Goal: Contribute content: Contribute content

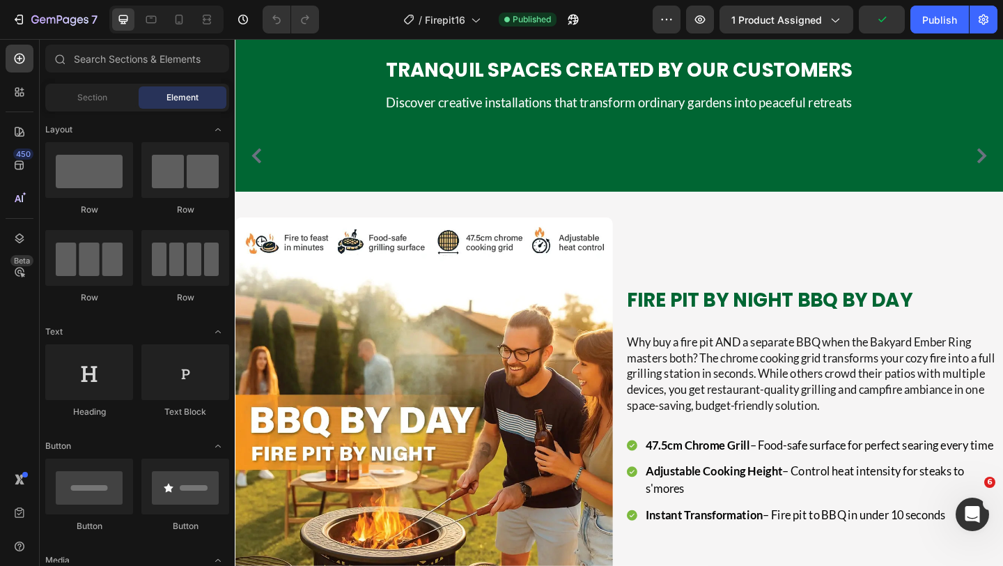
scroll to position [1102, 0]
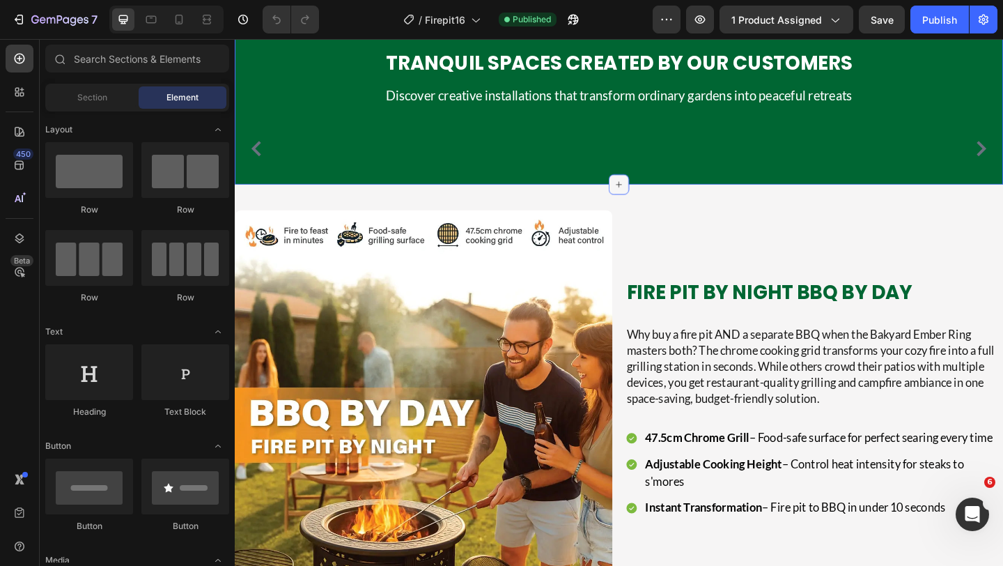
click at [654, 200] on icon at bounding box center [653, 197] width 6 height 6
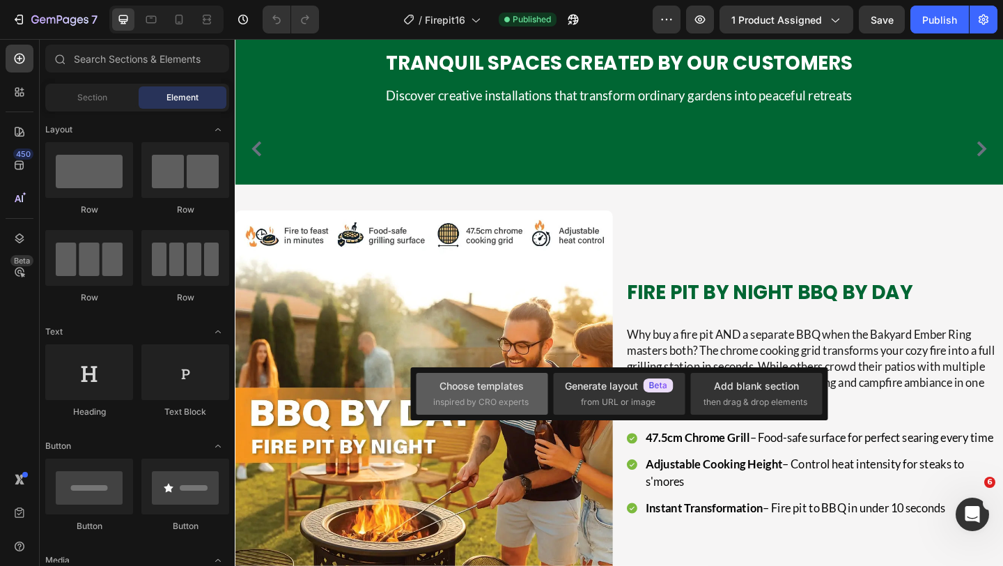
click at [520, 391] on div "Choose templates" at bounding box center [482, 385] width 84 height 15
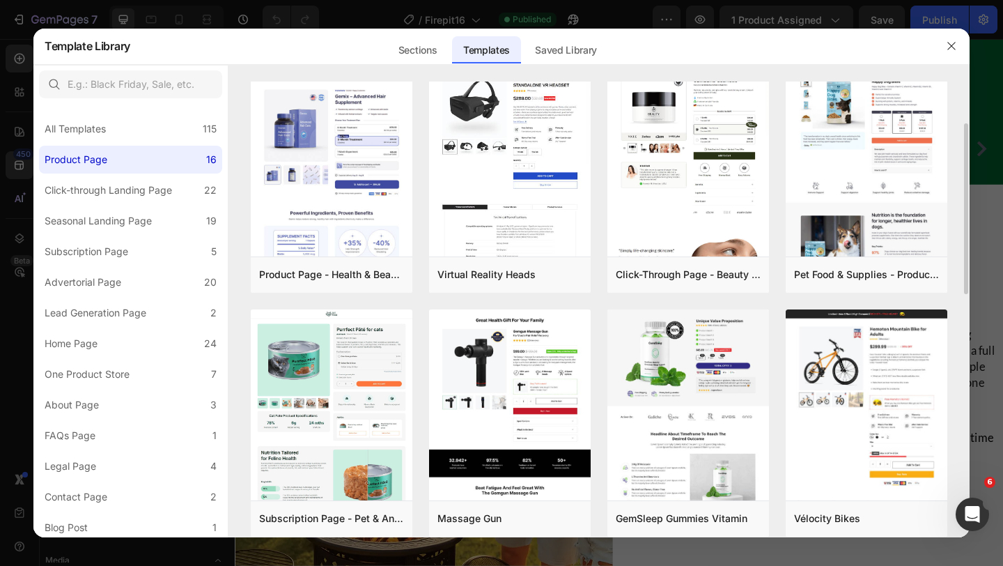
scroll to position [0, 0]
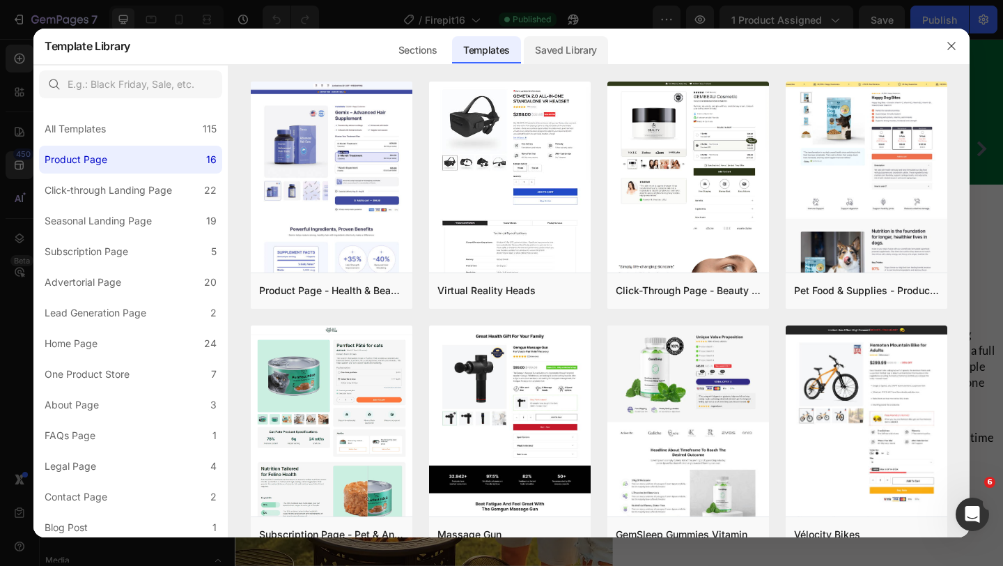
click at [566, 41] on div "Saved Library" at bounding box center [566, 50] width 84 height 28
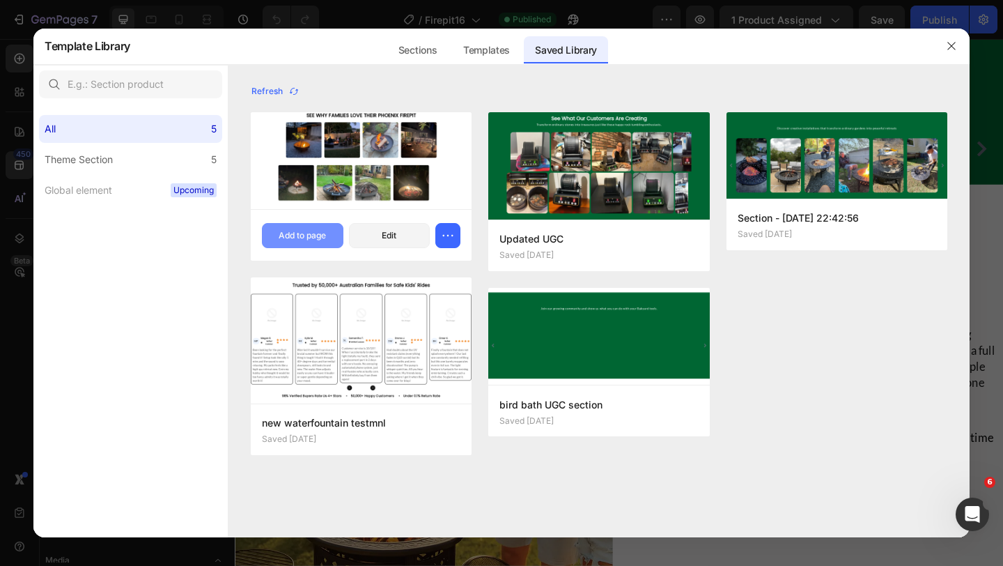
click at [299, 240] on div "Add to page" at bounding box center [302, 235] width 47 height 13
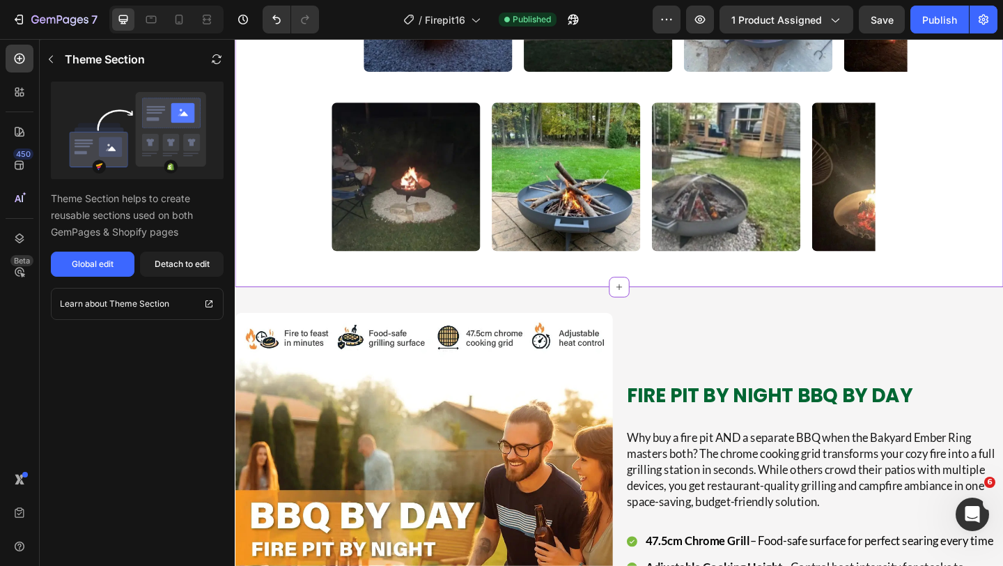
scroll to position [1435, 0]
click at [192, 265] on div "Detach to edit" at bounding box center [182, 264] width 55 height 13
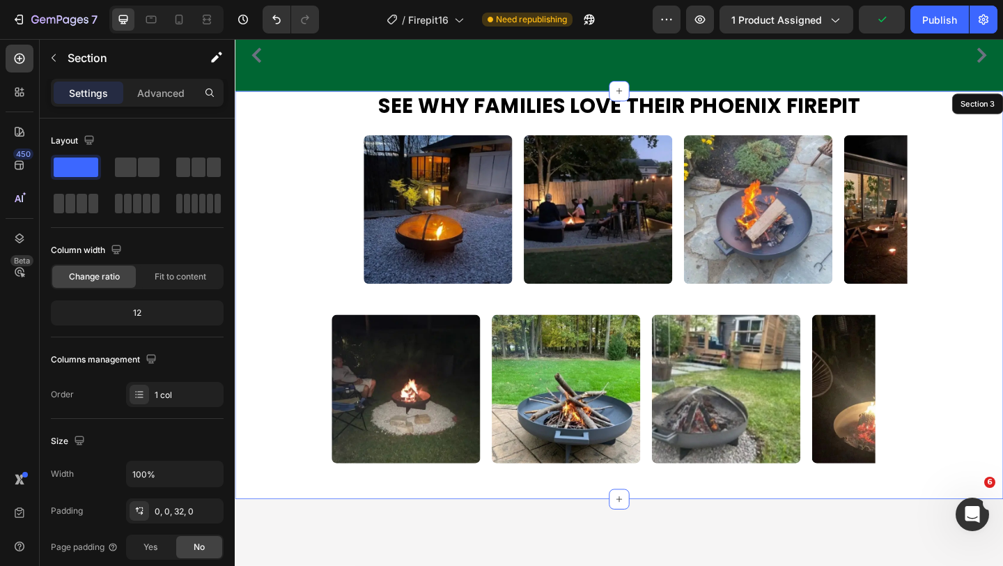
scroll to position [1201, 0]
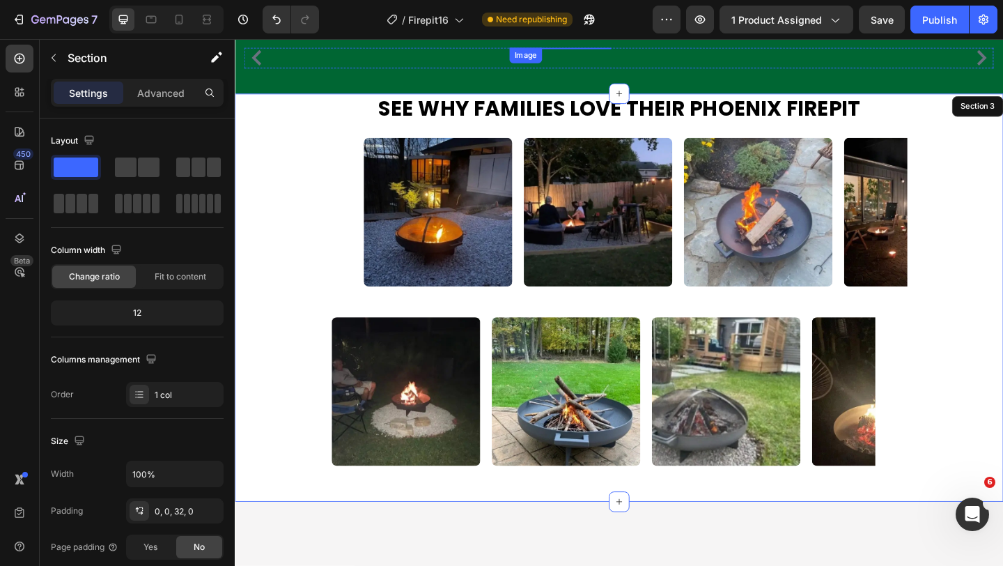
click at [627, 48] on img at bounding box center [589, 48] width 111 height 0
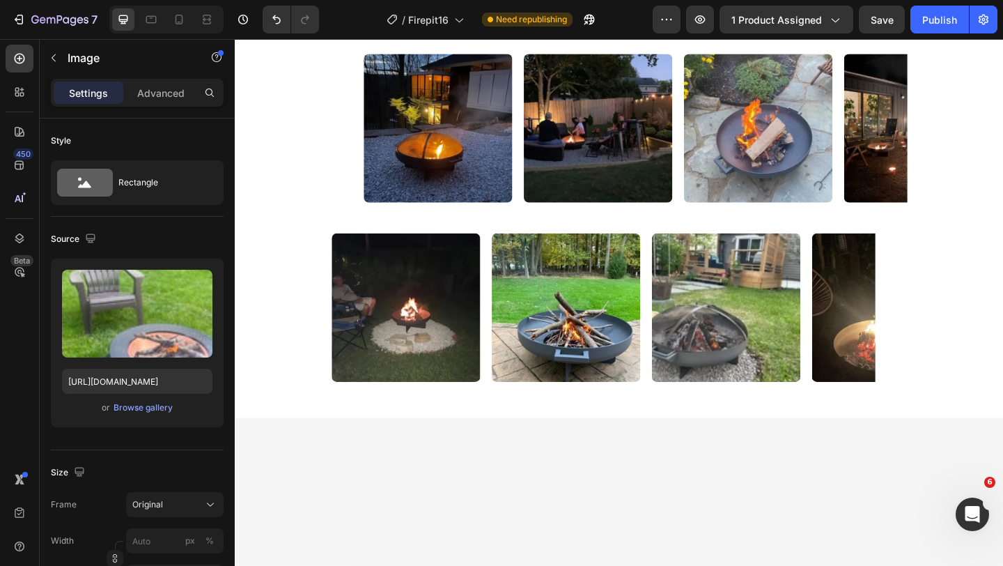
scroll to position [1299, 0]
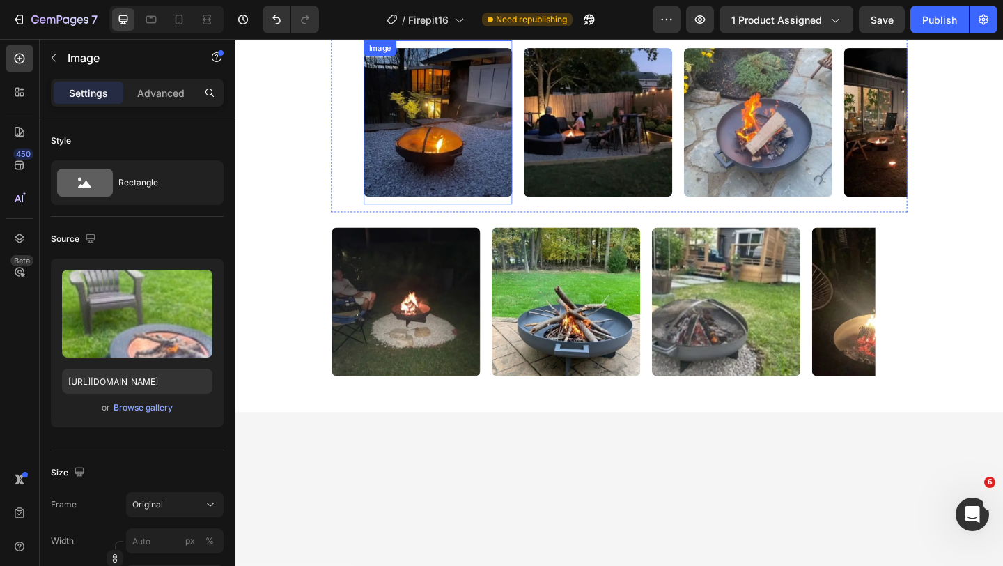
click at [440, 210] on img at bounding box center [456, 130] width 162 height 162
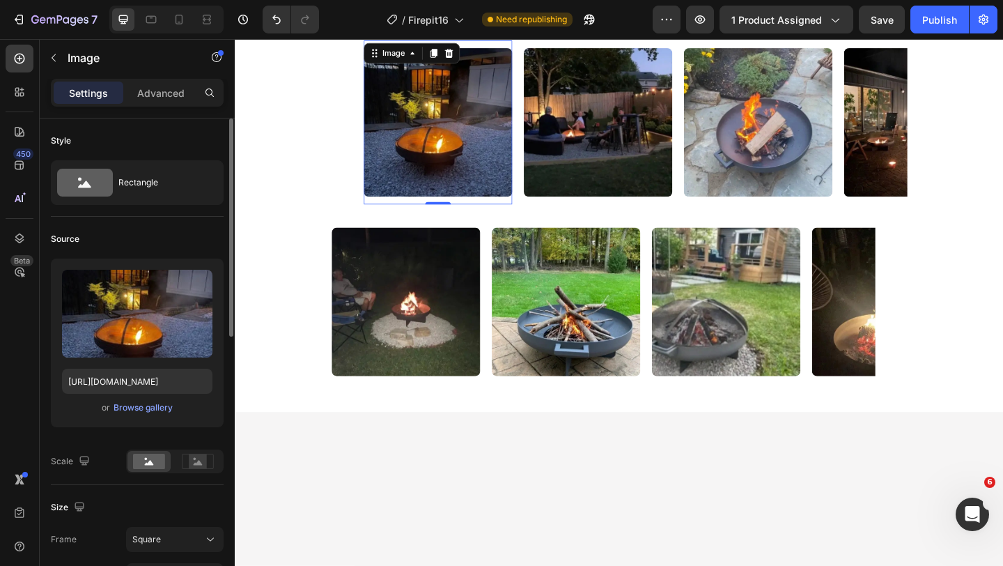
click at [141, 415] on div "or Browse gallery" at bounding box center [137, 407] width 150 height 17
click at [152, 405] on div "Browse gallery" at bounding box center [143, 407] width 59 height 13
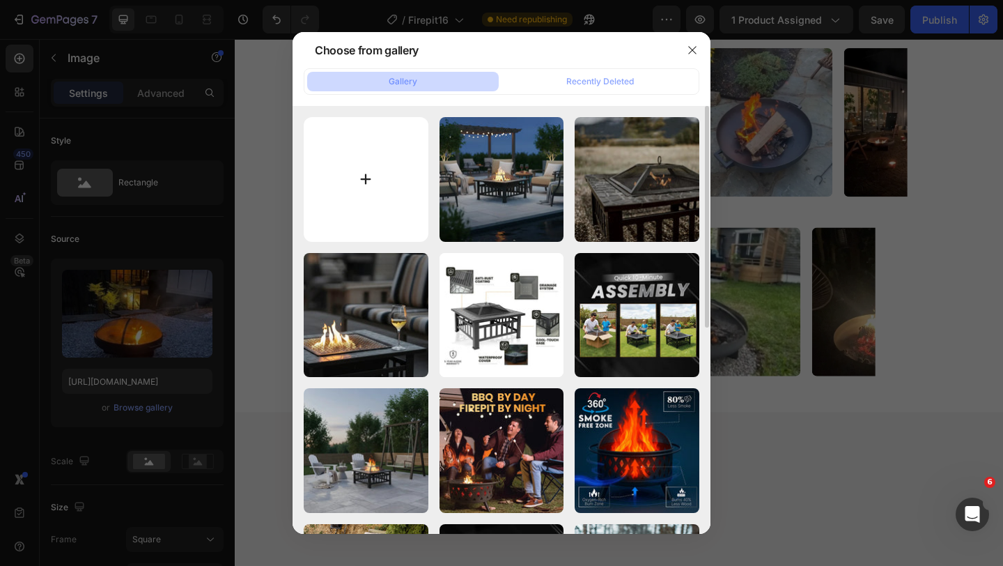
click at [379, 201] on input "file" at bounding box center [366, 179] width 125 height 125
type input "C:\fakepath\default_name (2).webp"
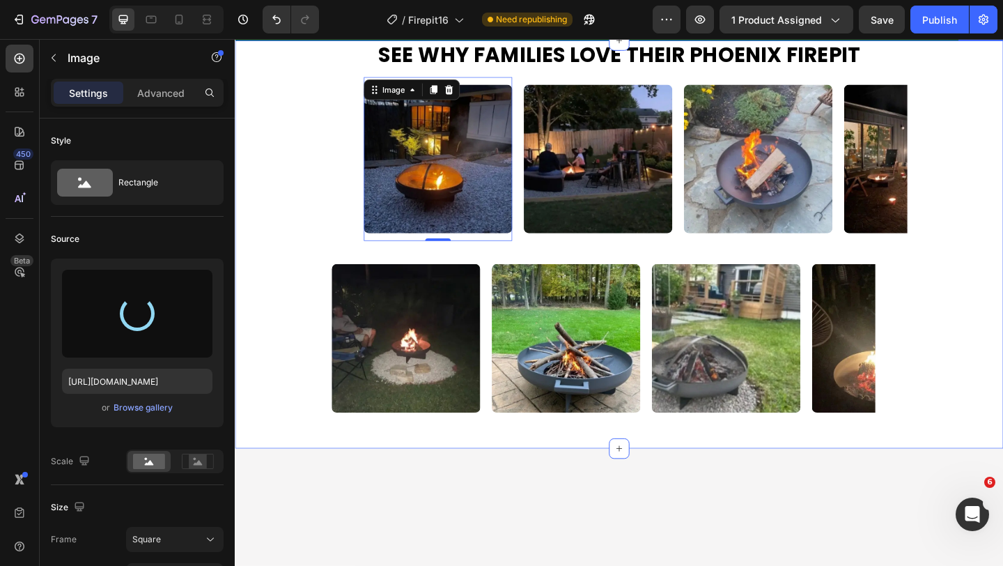
scroll to position [1258, 0]
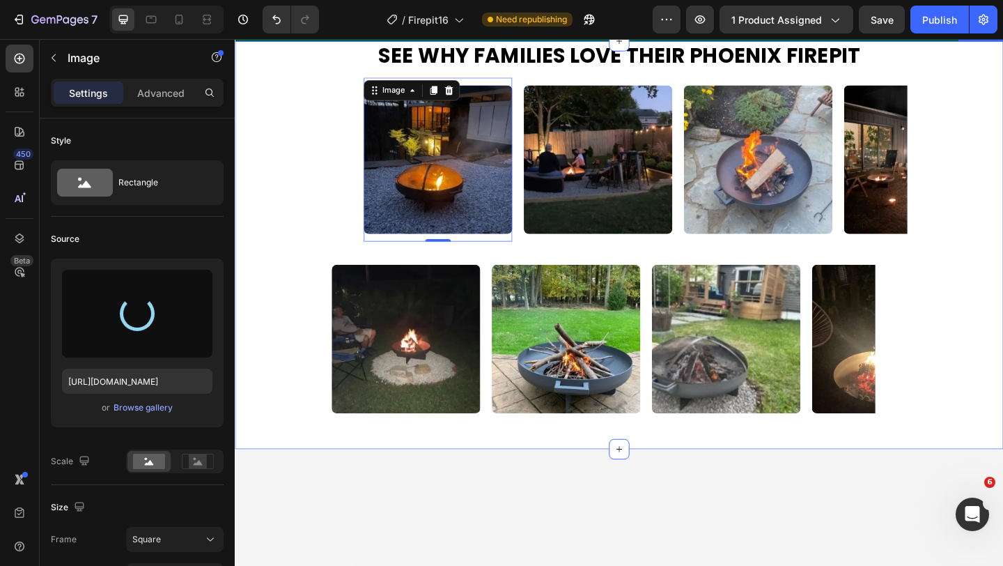
type input "[URL][DOMAIN_NAME]"
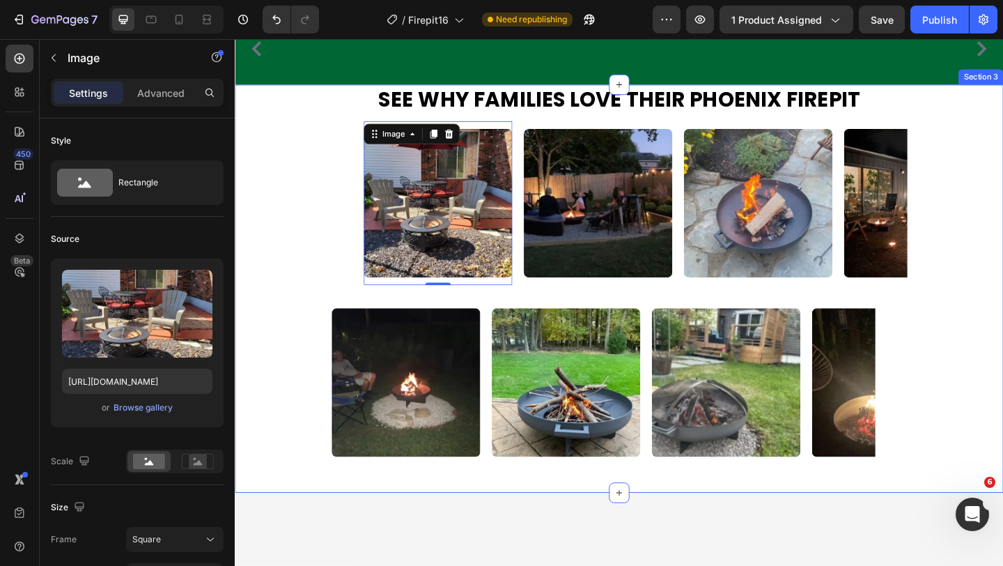
scroll to position [1271, 0]
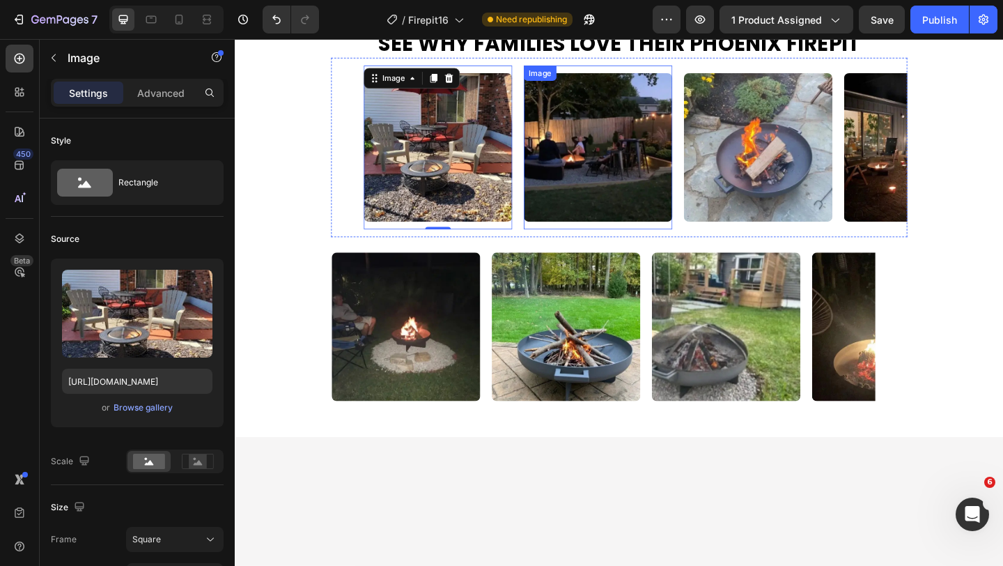
click at [610, 238] on img at bounding box center [630, 157] width 162 height 162
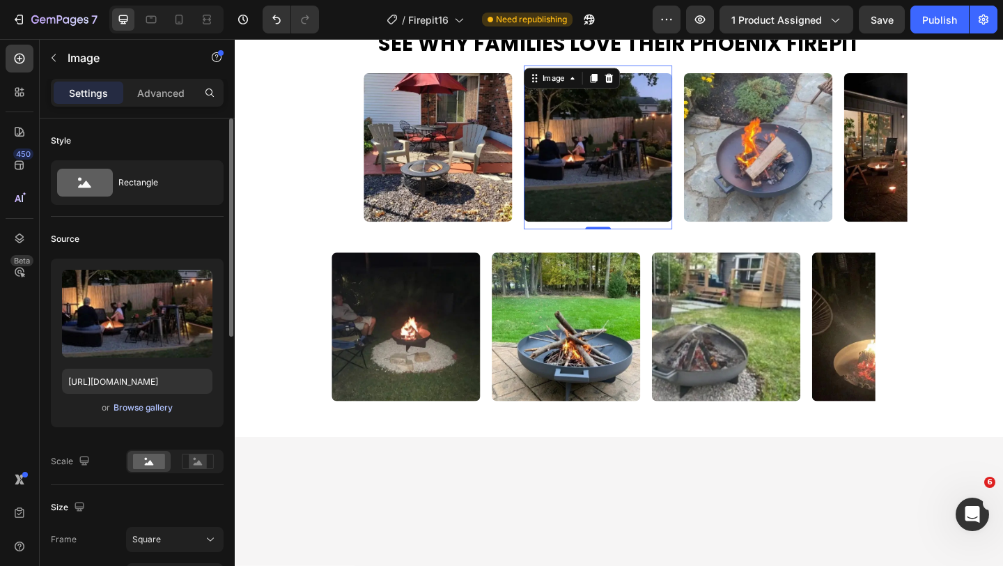
click at [139, 408] on div "Browse gallery" at bounding box center [143, 407] width 59 height 13
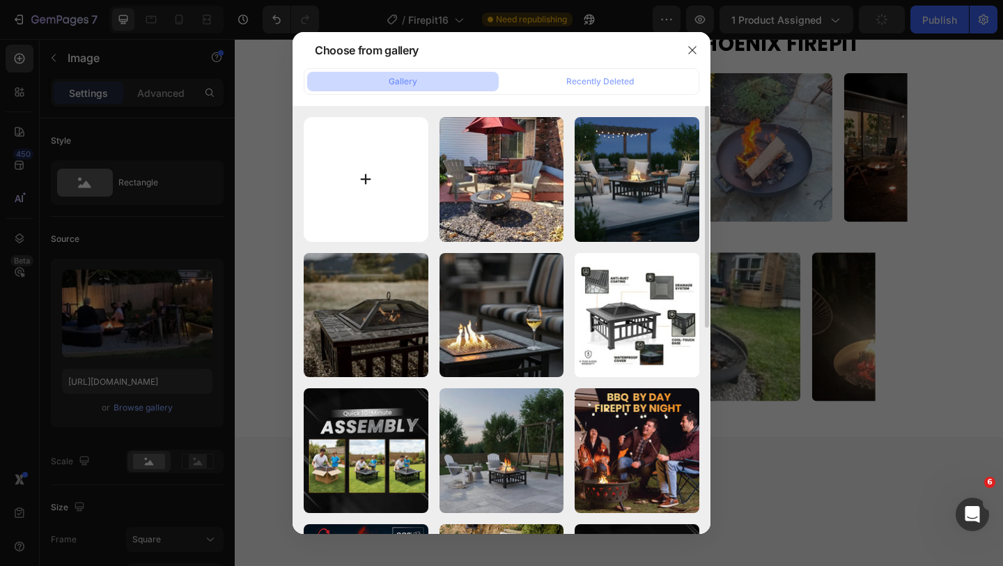
click at [379, 183] on input "file" at bounding box center [366, 179] width 125 height 125
type input "C:\fakepath\default_name (3).webp"
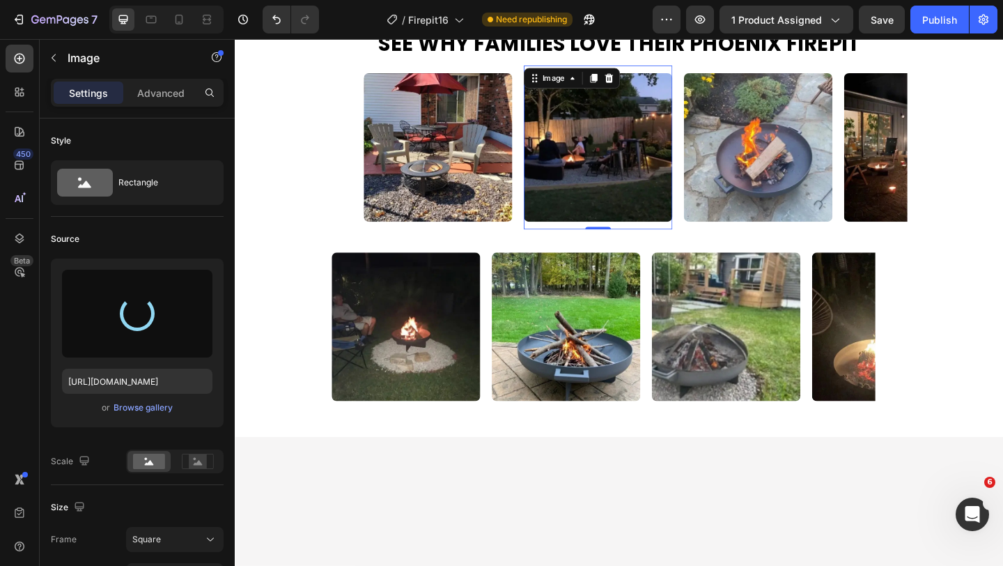
type input "[URL][DOMAIN_NAME]"
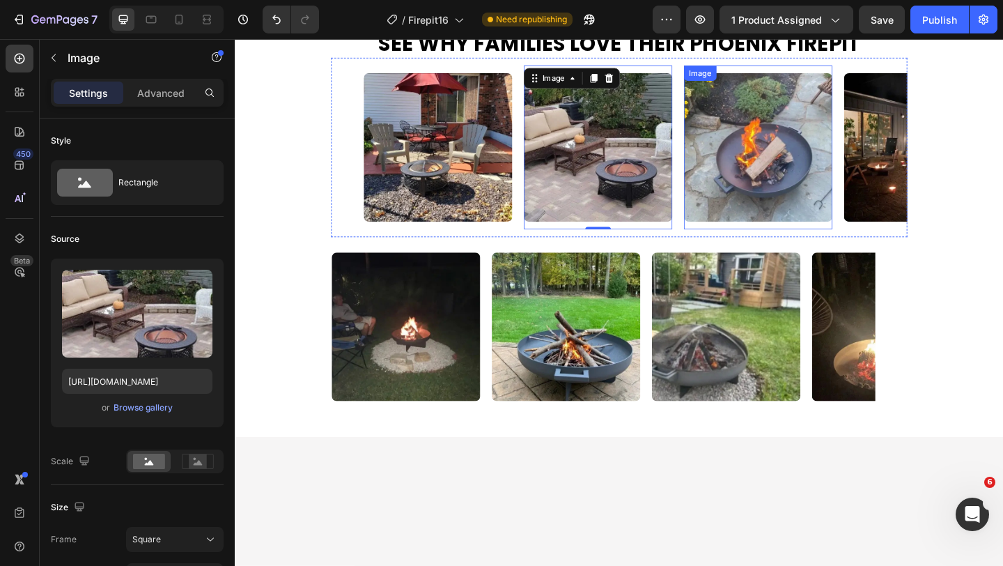
click at [763, 238] on img at bounding box center [804, 157] width 162 height 162
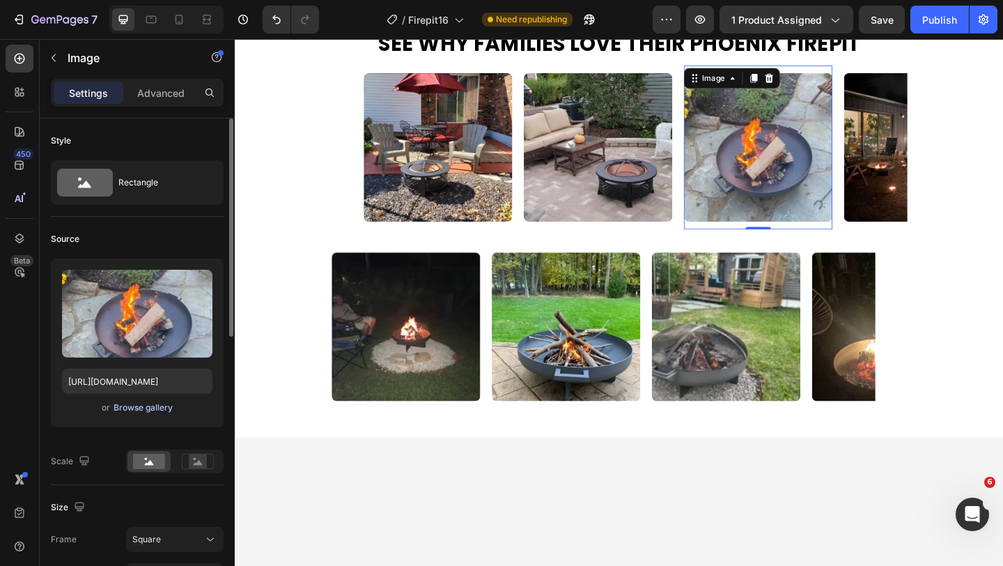
click at [144, 408] on div "Browse gallery" at bounding box center [143, 407] width 59 height 13
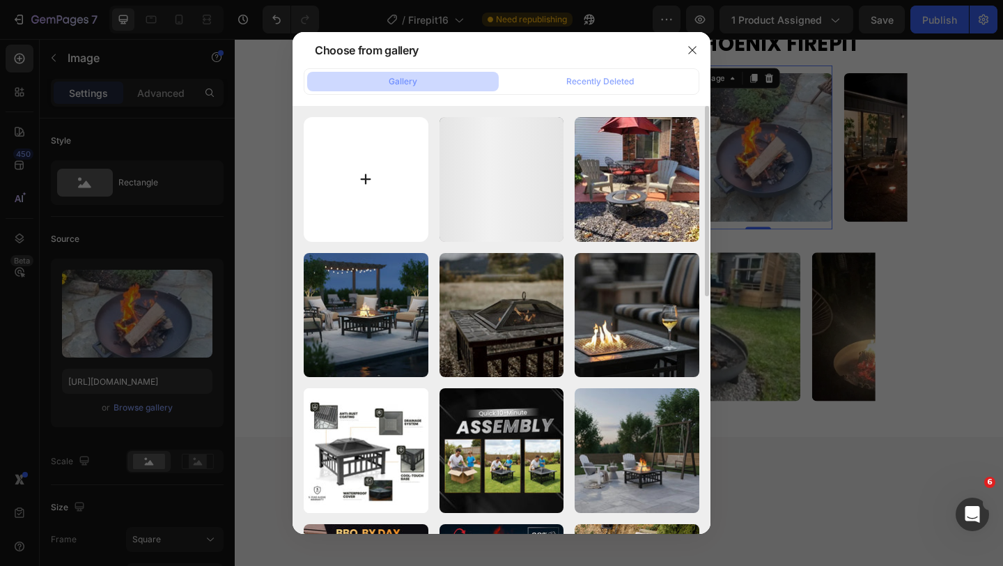
click at [378, 167] on input "file" at bounding box center [366, 179] width 125 height 125
type input "C:\fakepath\default_name (4).webp"
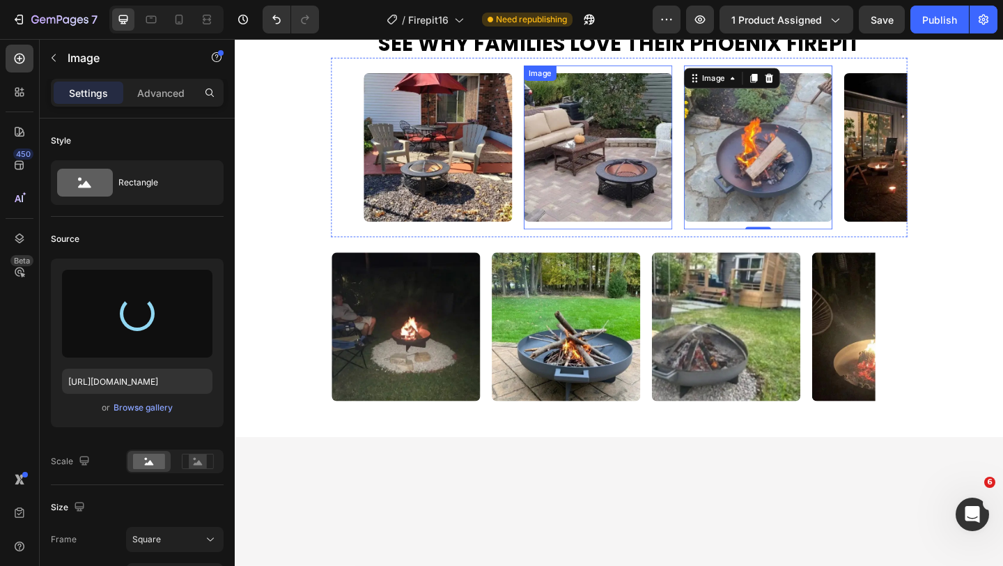
type input "[URL][DOMAIN_NAME]"
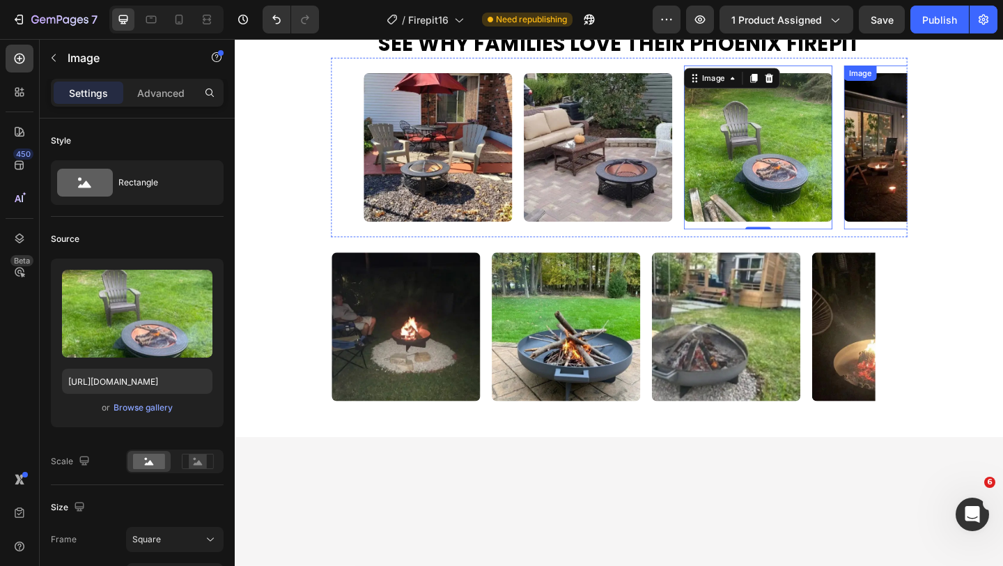
click at [918, 238] on img at bounding box center [978, 157] width 162 height 162
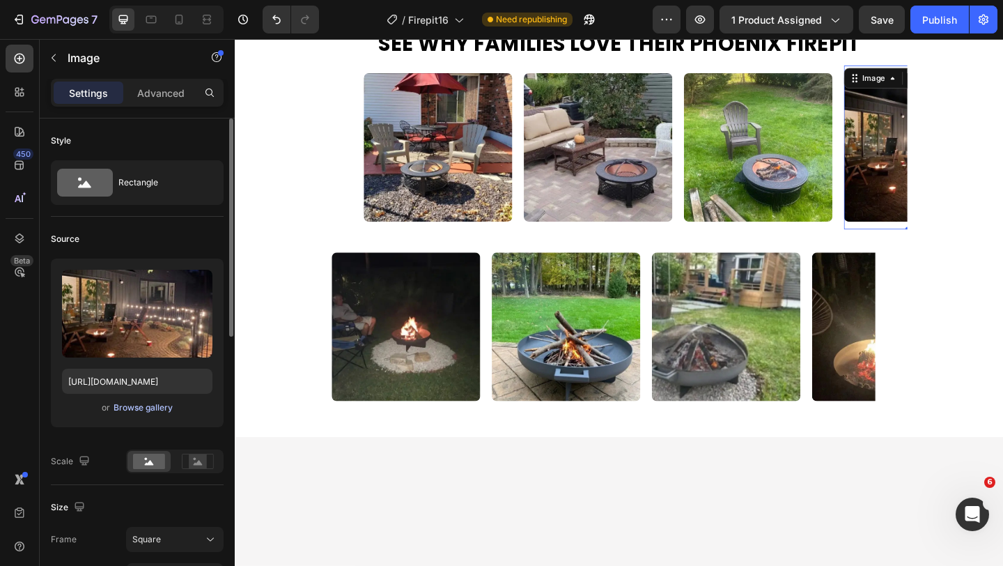
click at [149, 401] on div "Browse gallery" at bounding box center [143, 407] width 59 height 13
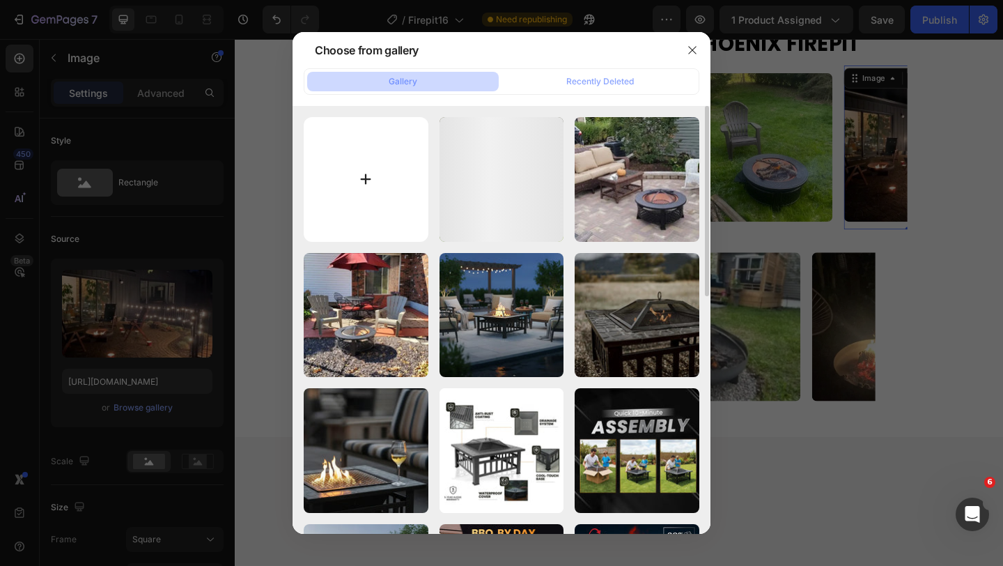
click at [384, 147] on input "file" at bounding box center [366, 179] width 125 height 125
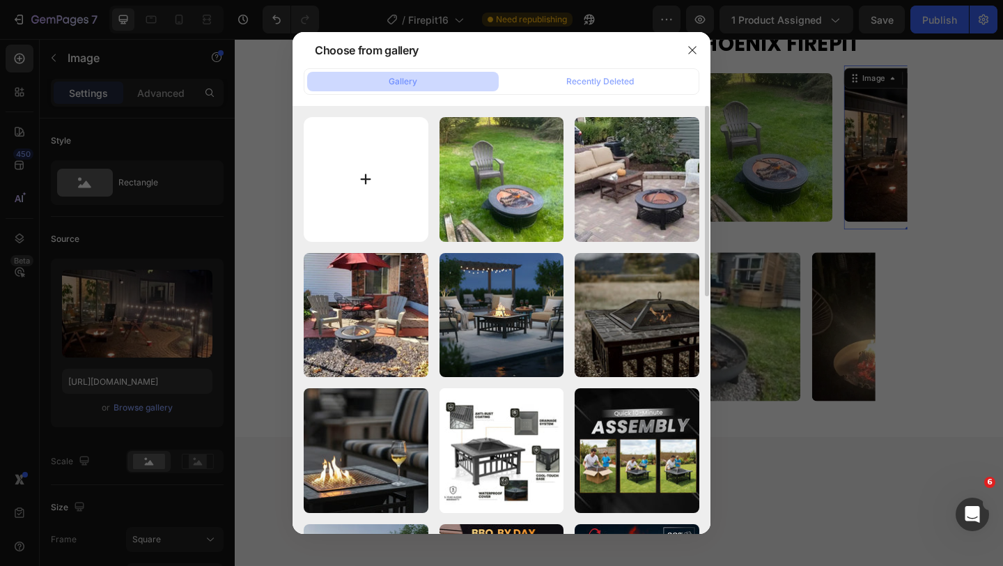
type input "C:\fakepath\default_name (6) (1).webp"
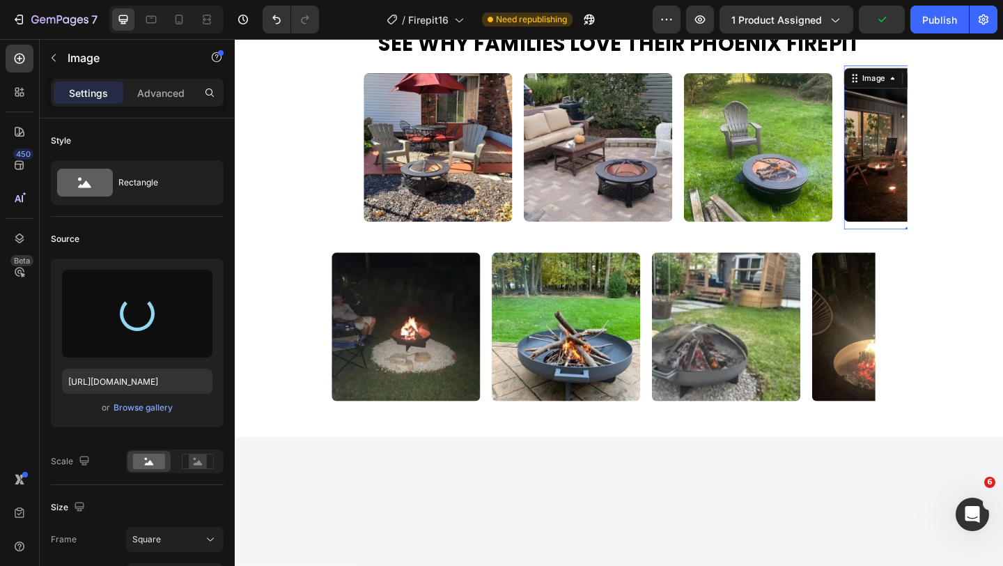
type input "[URL][DOMAIN_NAME]"
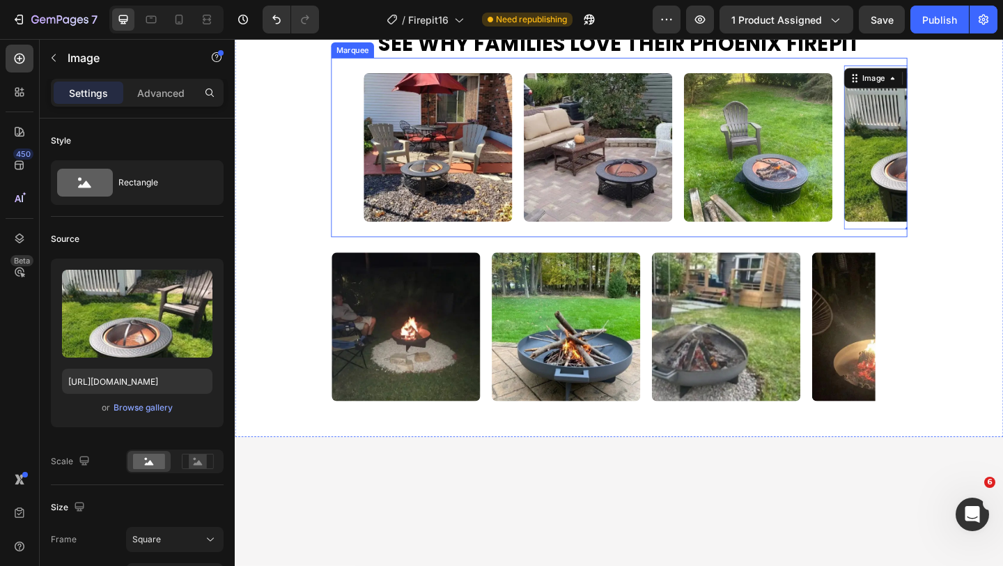
click at [542, 246] on div "Image" at bounding box center [462, 157] width 174 height 178
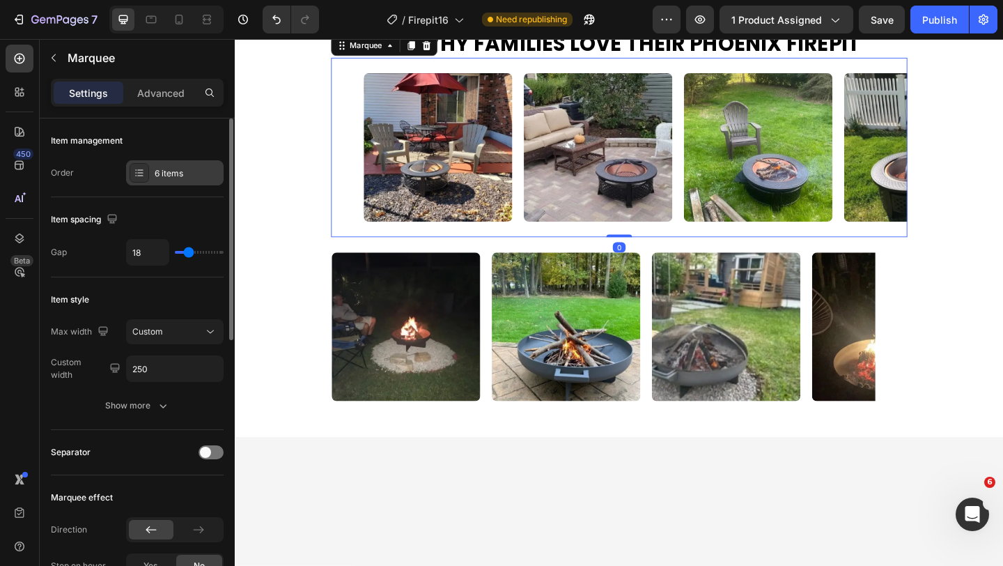
click at [172, 167] on div "6 items" at bounding box center [187, 173] width 65 height 13
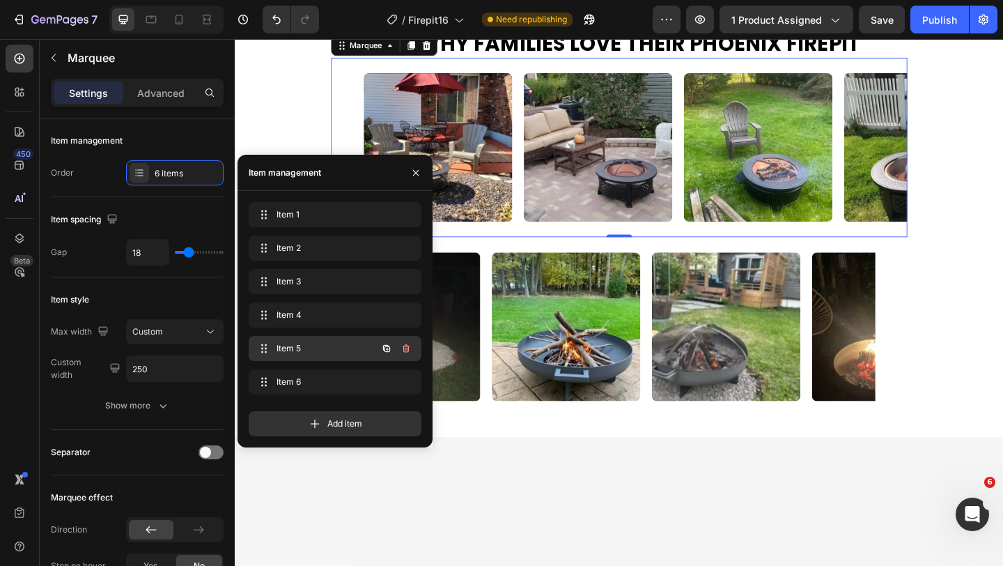
click at [277, 353] on span "Item 5" at bounding box center [316, 348] width 79 height 13
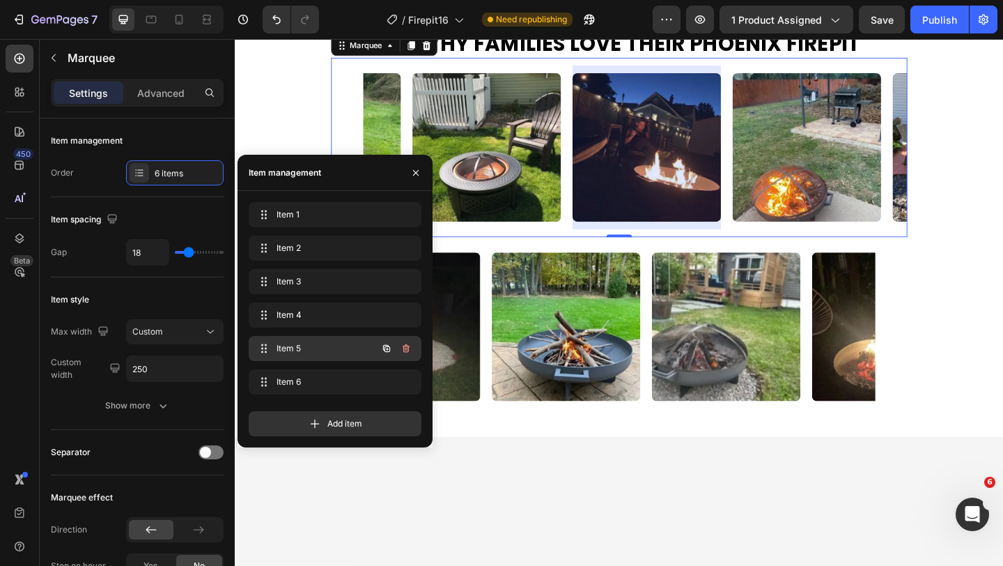
scroll to position [0, 482]
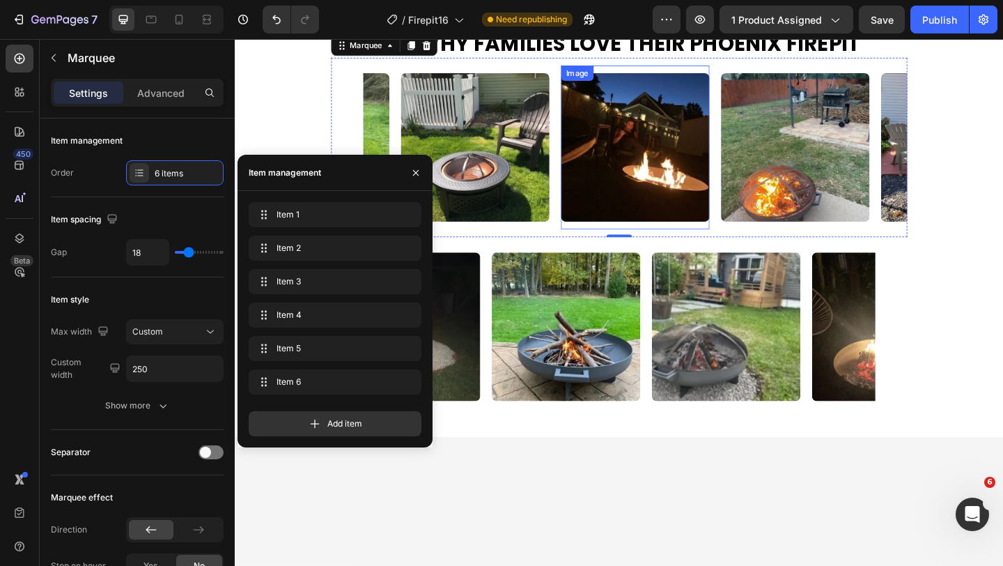
click at [658, 238] on img at bounding box center [670, 157] width 162 height 162
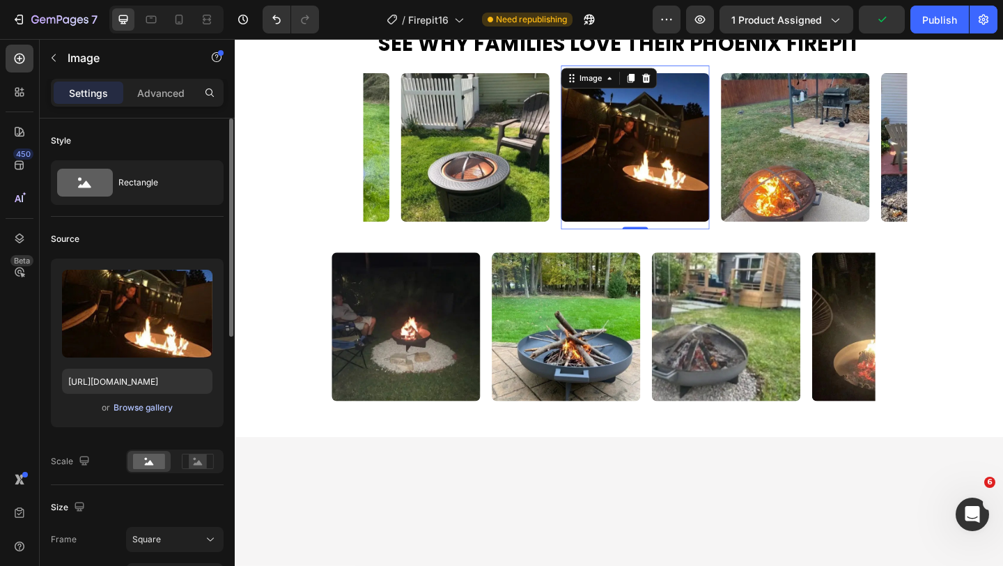
click at [140, 404] on div "Browse gallery" at bounding box center [143, 407] width 59 height 13
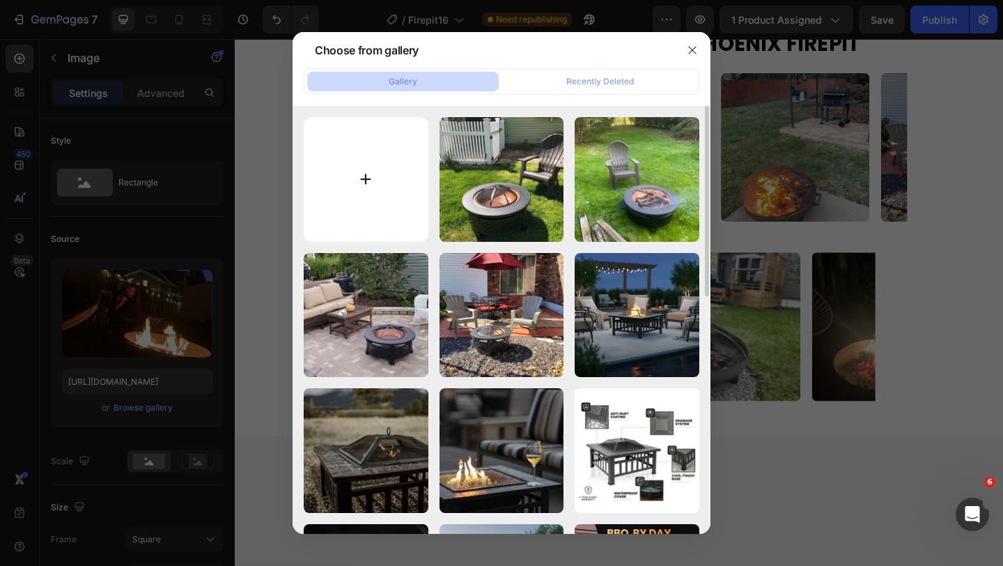
click at [387, 186] on input "file" at bounding box center [366, 179] width 125 height 125
type input "C:\fakepath\default_name (8).webp"
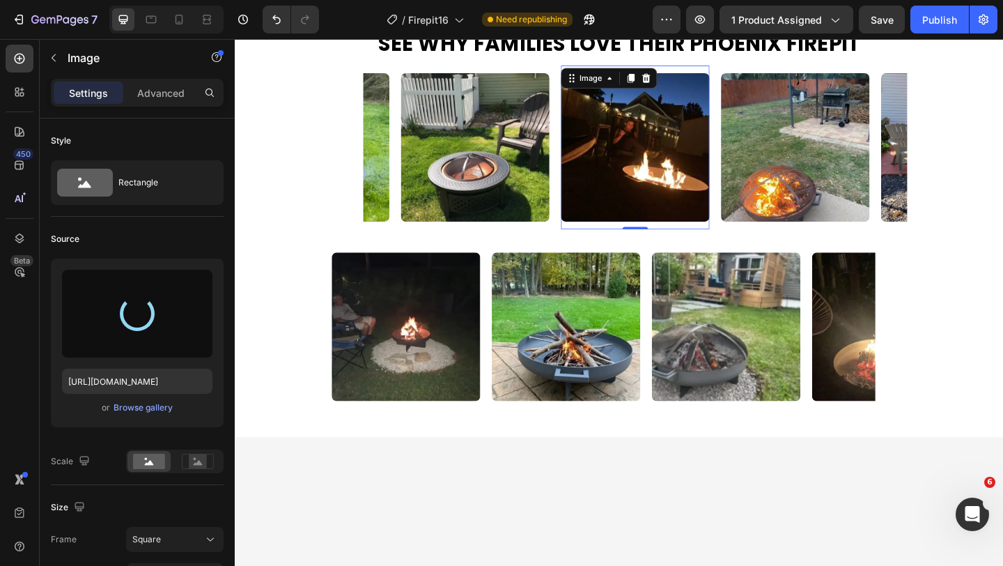
type input "[URL][DOMAIN_NAME]"
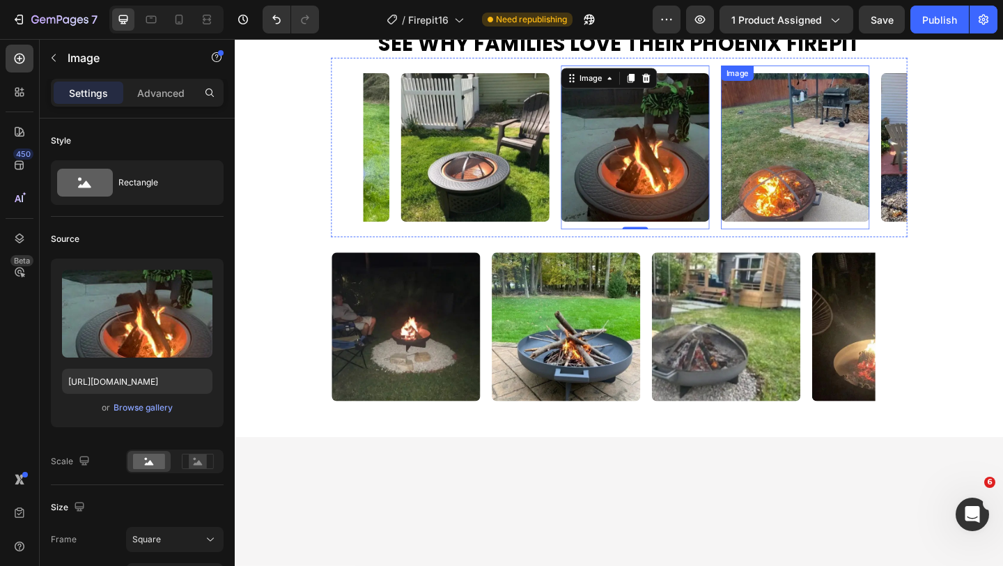
click at [803, 238] on img at bounding box center [845, 157] width 162 height 162
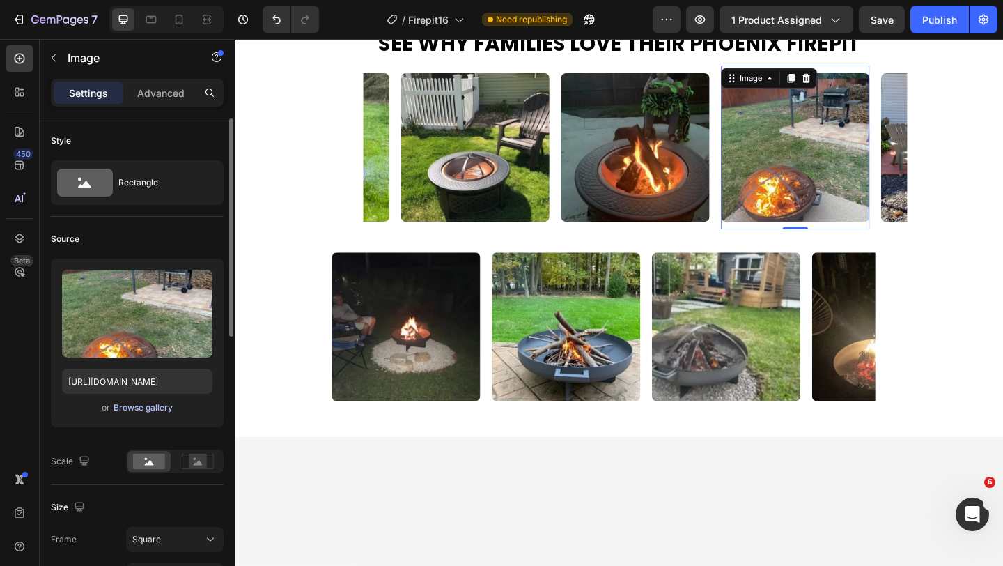
click at [159, 407] on div "Browse gallery" at bounding box center [143, 407] width 59 height 13
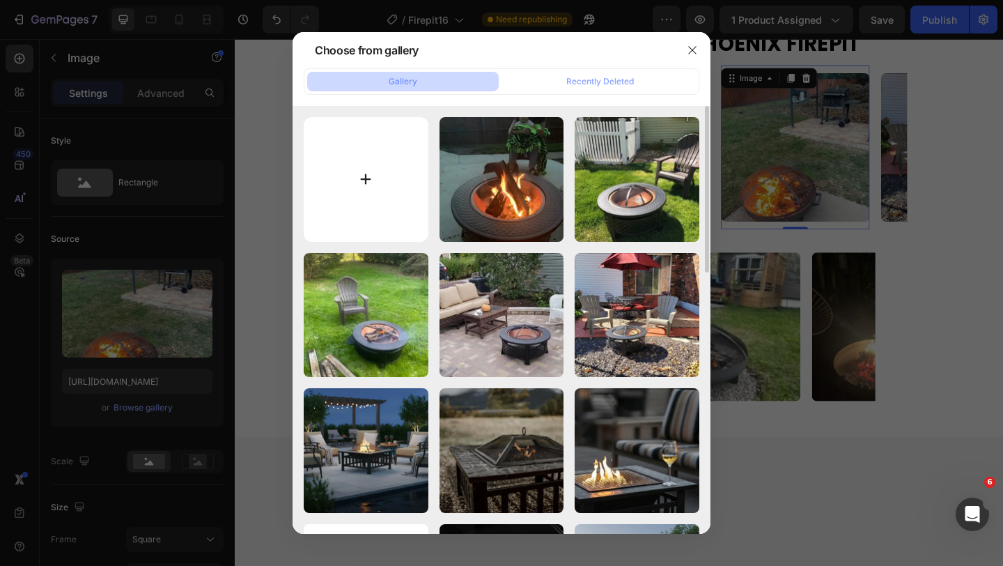
click at [350, 191] on input "file" at bounding box center [366, 179] width 125 height 125
type input "C:\fakepath\default_name (10).webp"
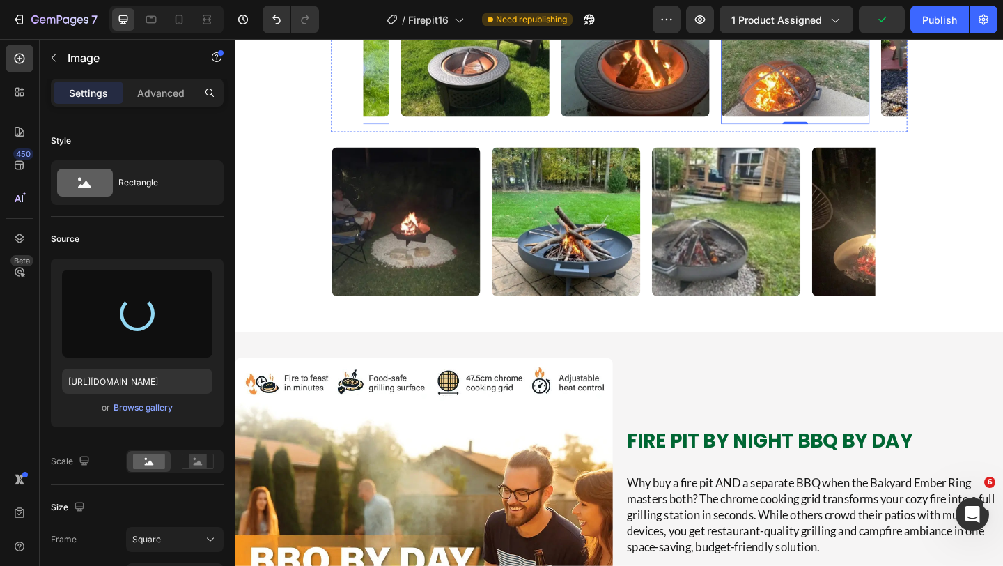
scroll to position [1389, 0]
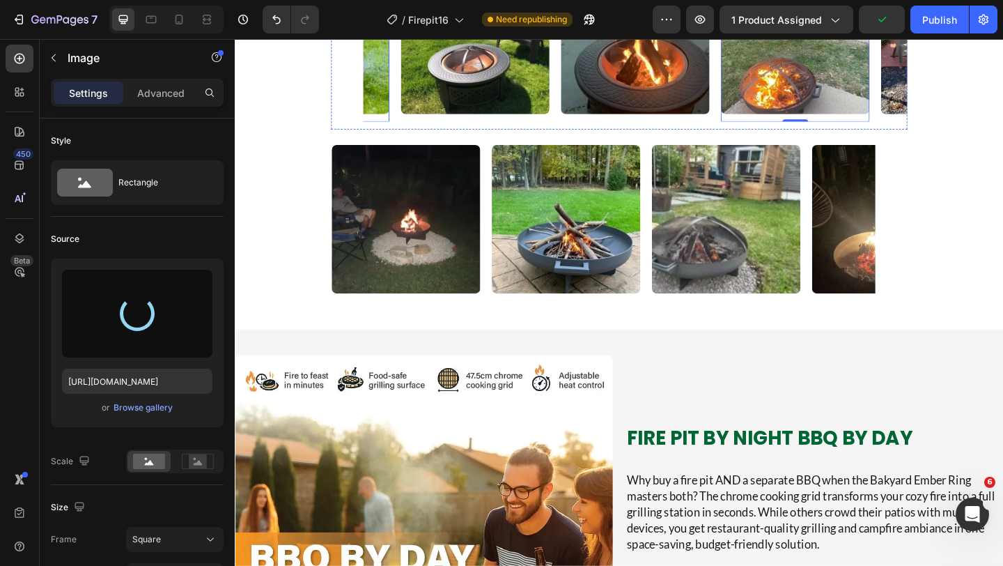
type input "[URL][DOMAIN_NAME]"
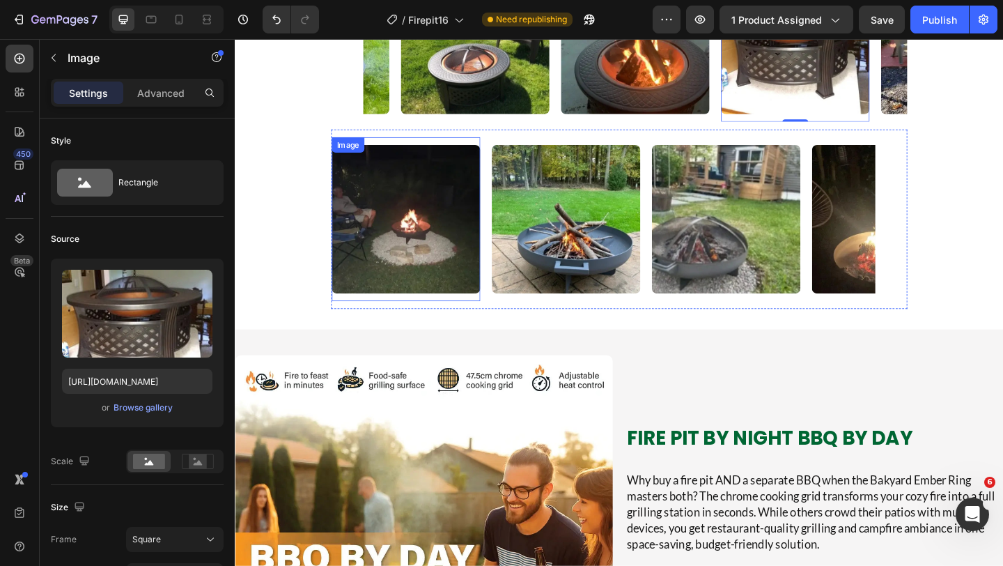
click at [422, 316] on img at bounding box center [421, 235] width 162 height 162
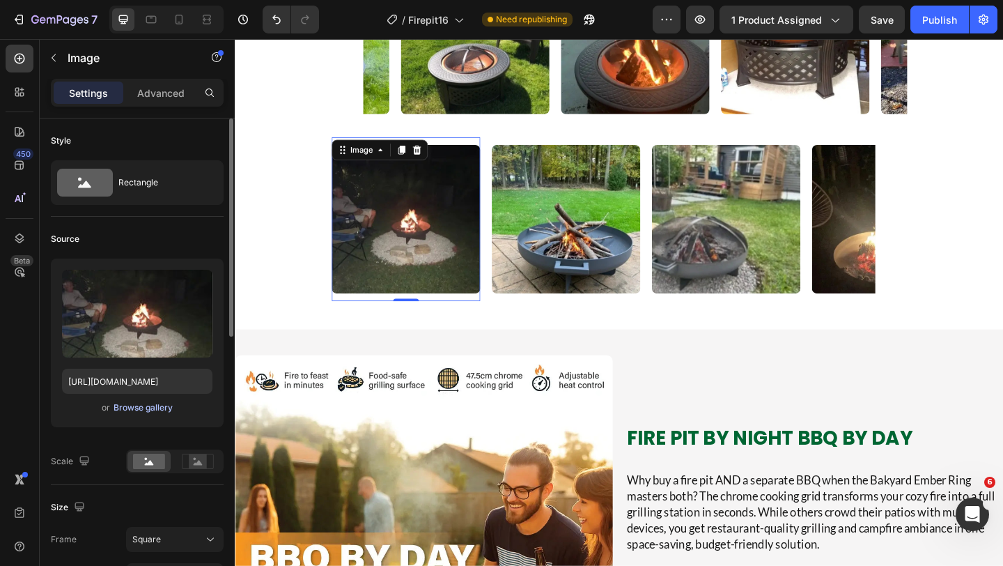
click at [159, 408] on div "Browse gallery" at bounding box center [143, 407] width 59 height 13
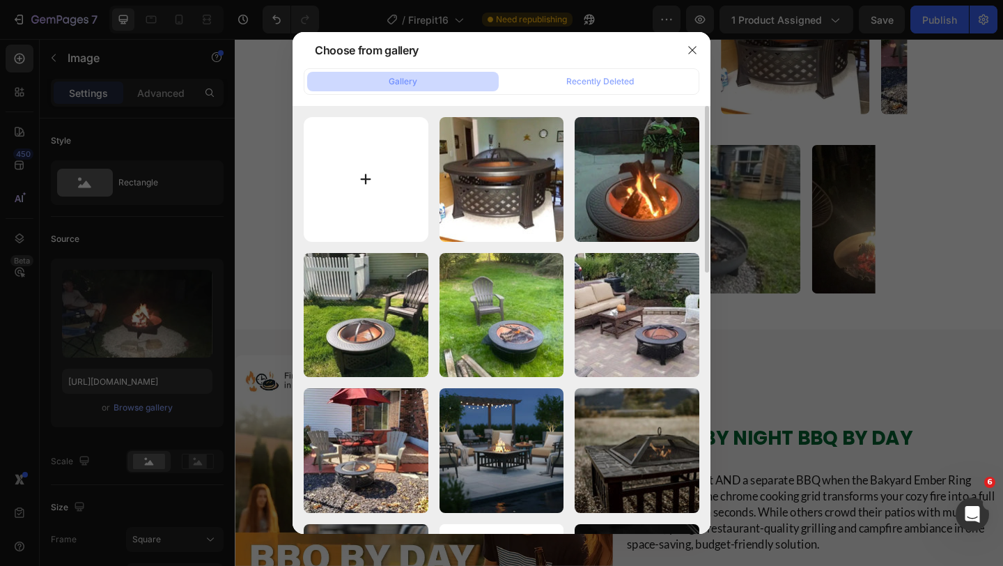
click at [365, 178] on input "file" at bounding box center [366, 179] width 125 height 125
type input "C:\fakepath\default_name (12).webp"
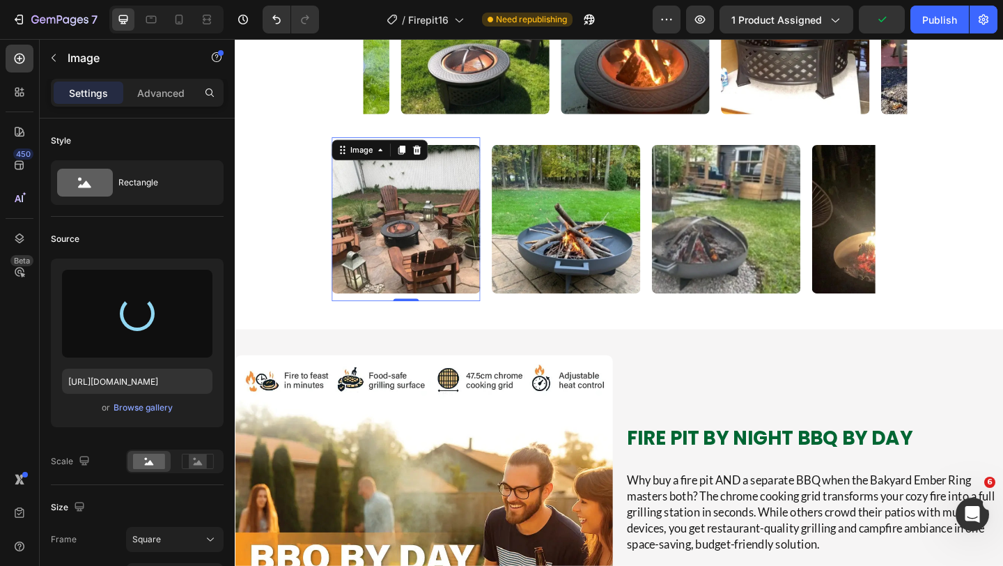
type input "[URL][DOMAIN_NAME]"
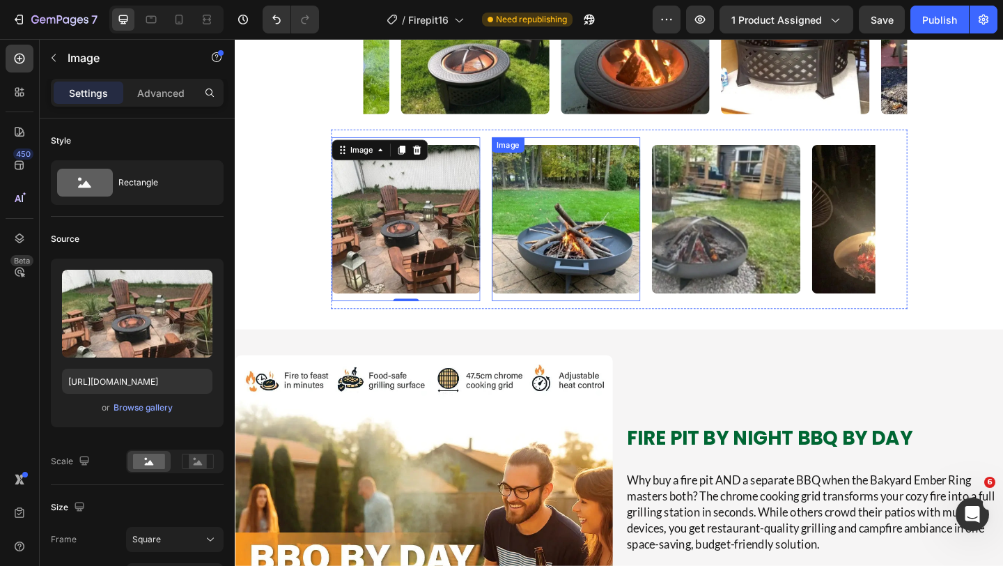
click at [575, 316] on img at bounding box center [595, 235] width 162 height 162
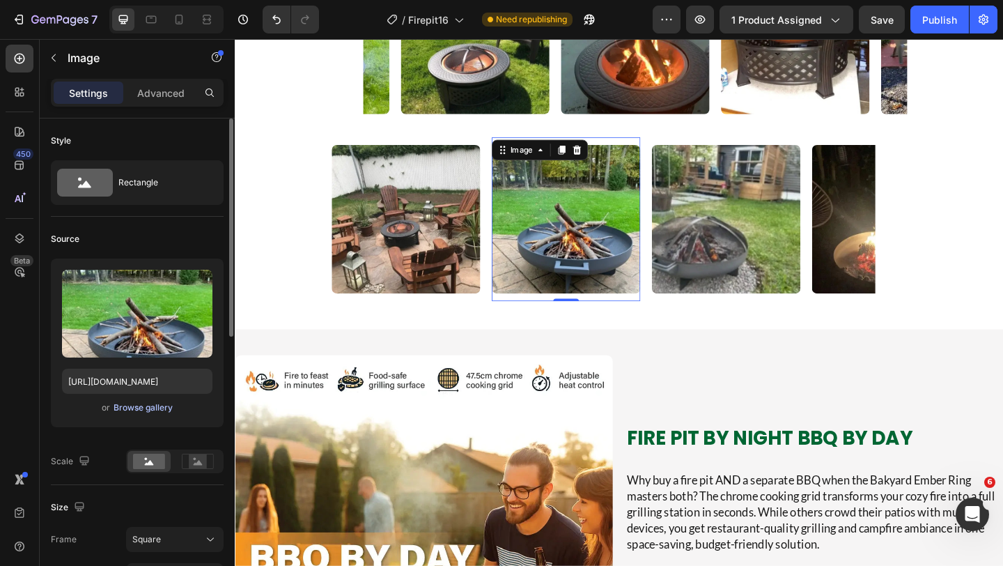
click at [160, 407] on div "Browse gallery" at bounding box center [143, 407] width 59 height 13
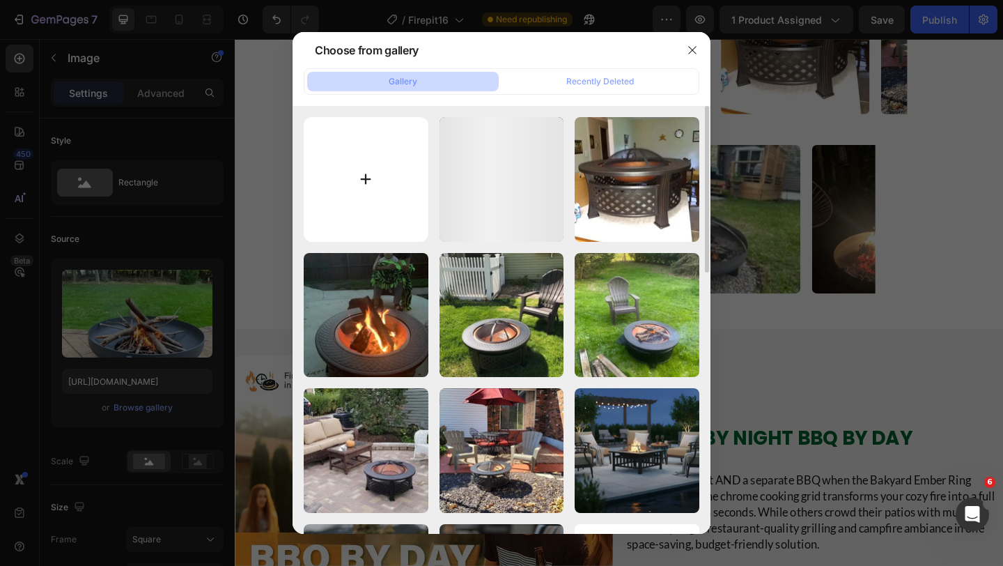
click at [364, 199] on input "file" at bounding box center [366, 179] width 125 height 125
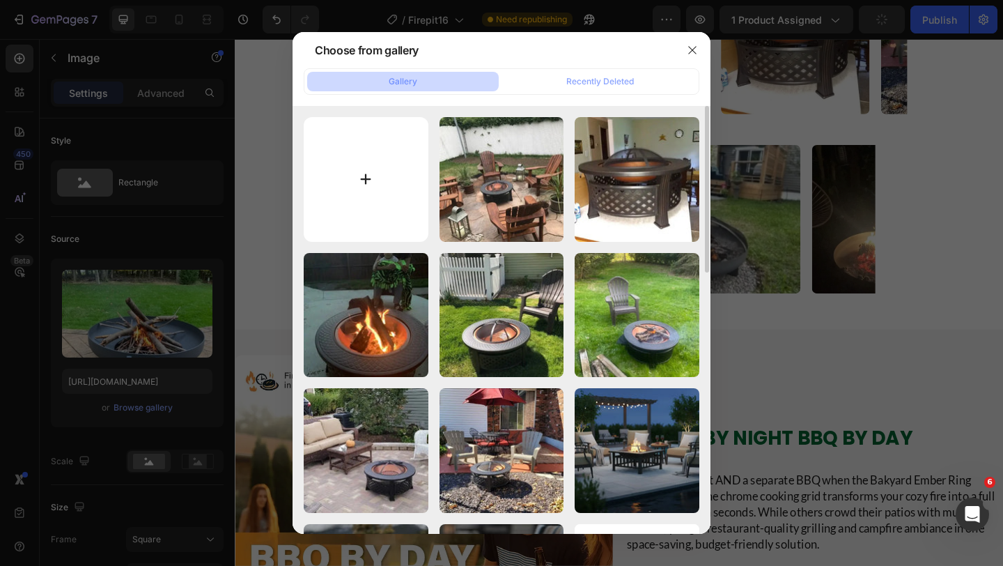
type input "C:\fakepath\default_name (13).webp"
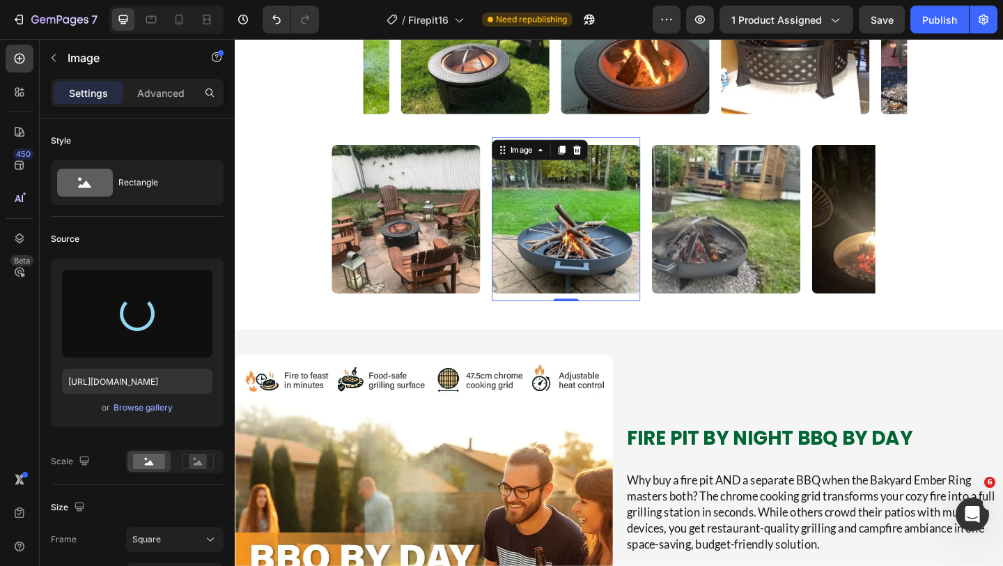
type input "[URL][DOMAIN_NAME]"
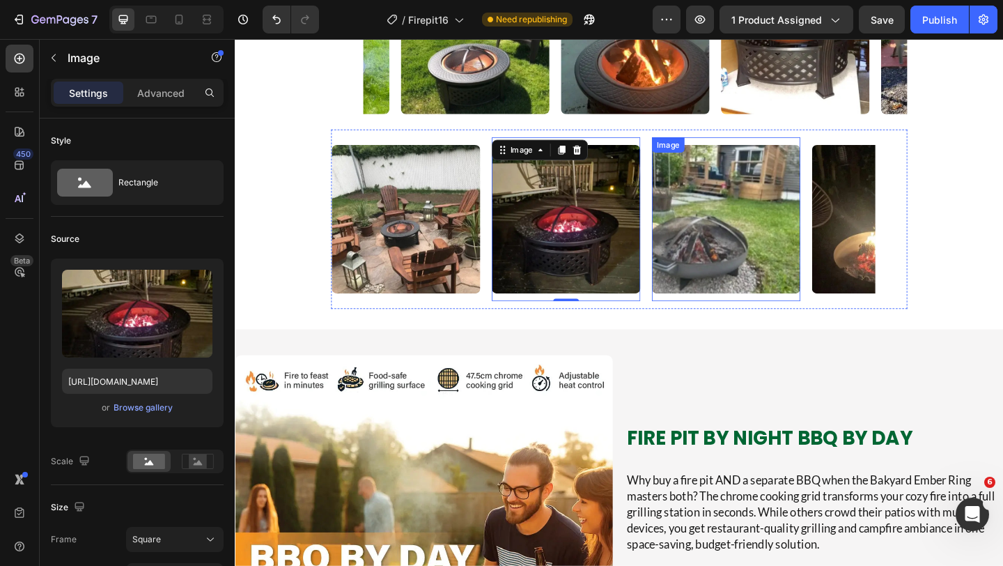
click at [791, 316] on img at bounding box center [769, 235] width 162 height 162
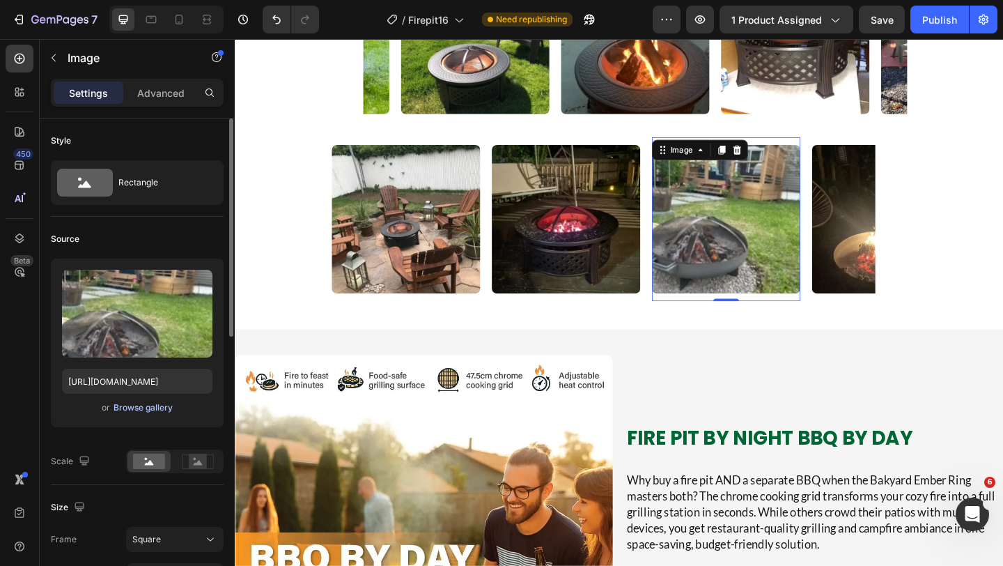
click at [169, 409] on div "Browse gallery" at bounding box center [143, 407] width 59 height 13
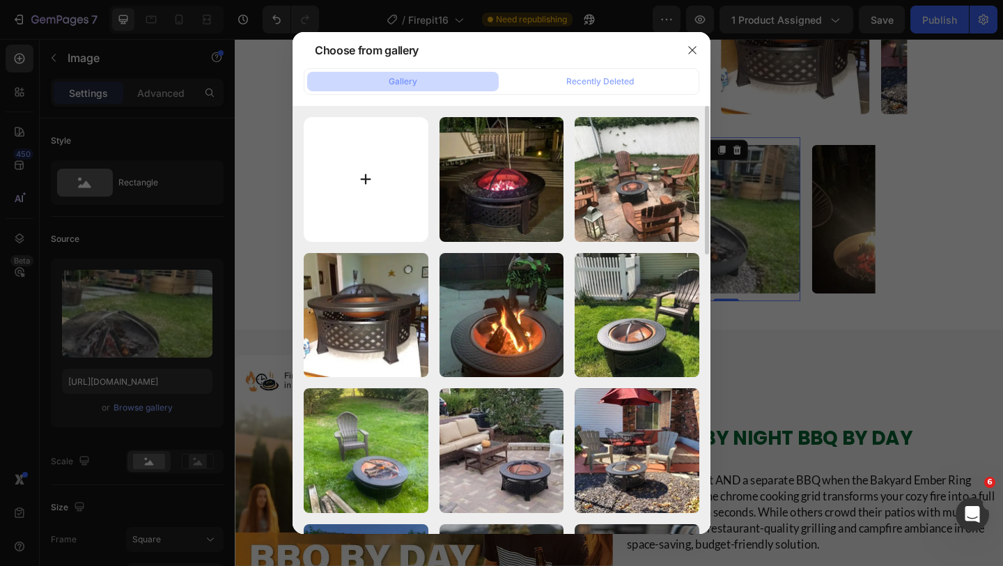
click at [392, 184] on input "file" at bounding box center [366, 179] width 125 height 125
type input "C:\fakepath\default_name (14).webp"
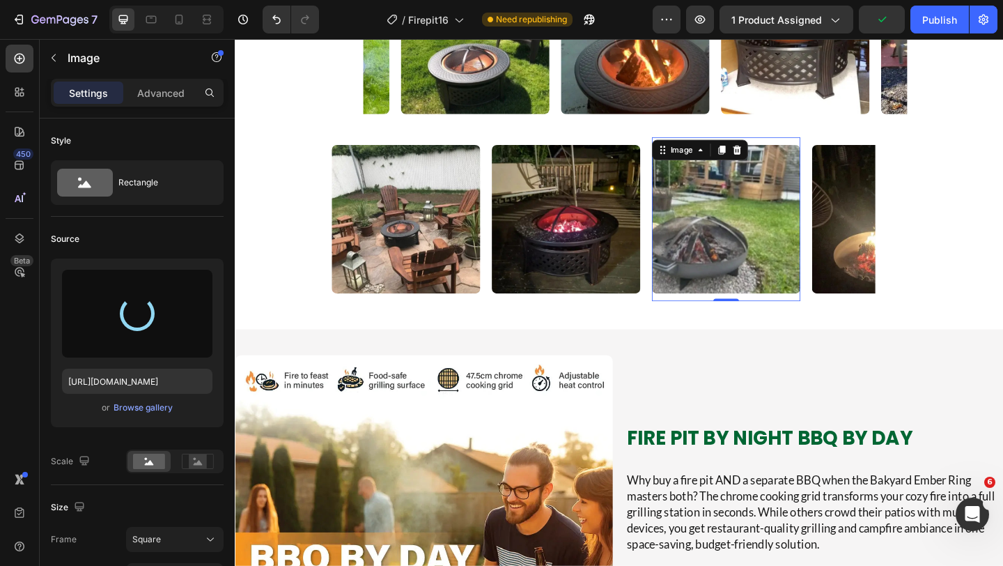
type input "[URL][DOMAIN_NAME]"
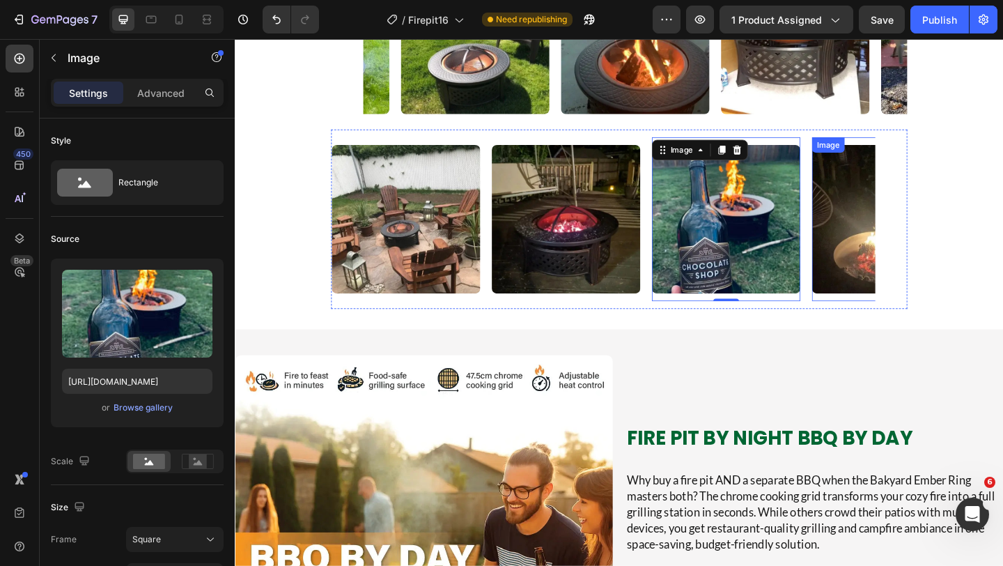
click at [888, 316] on img at bounding box center [944, 235] width 162 height 162
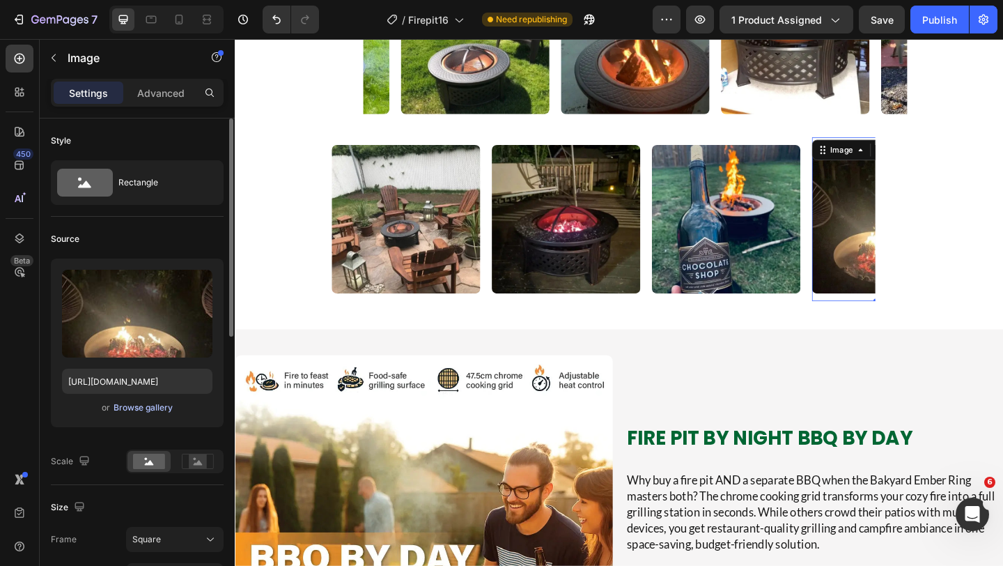
click at [146, 407] on div "Browse gallery" at bounding box center [143, 407] width 59 height 13
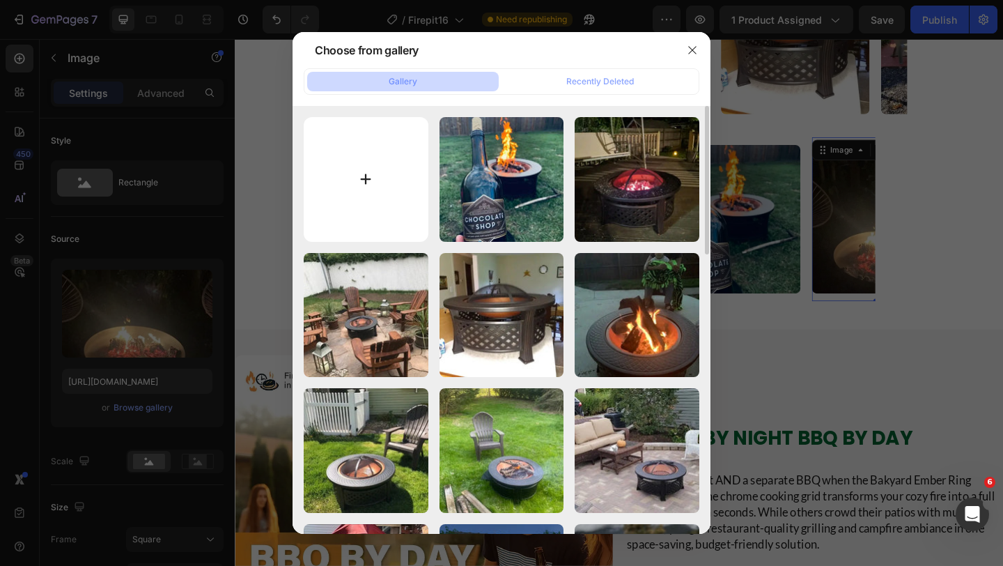
click at [352, 203] on input "file" at bounding box center [366, 179] width 125 height 125
type input "C:\fakepath\default_name (15).webp"
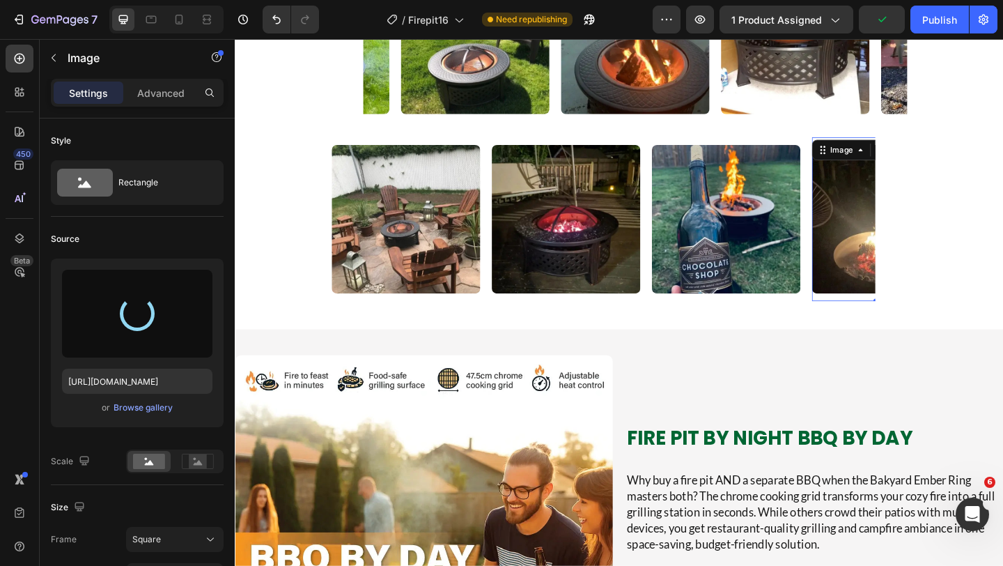
type input "[URL][DOMAIN_NAME]"
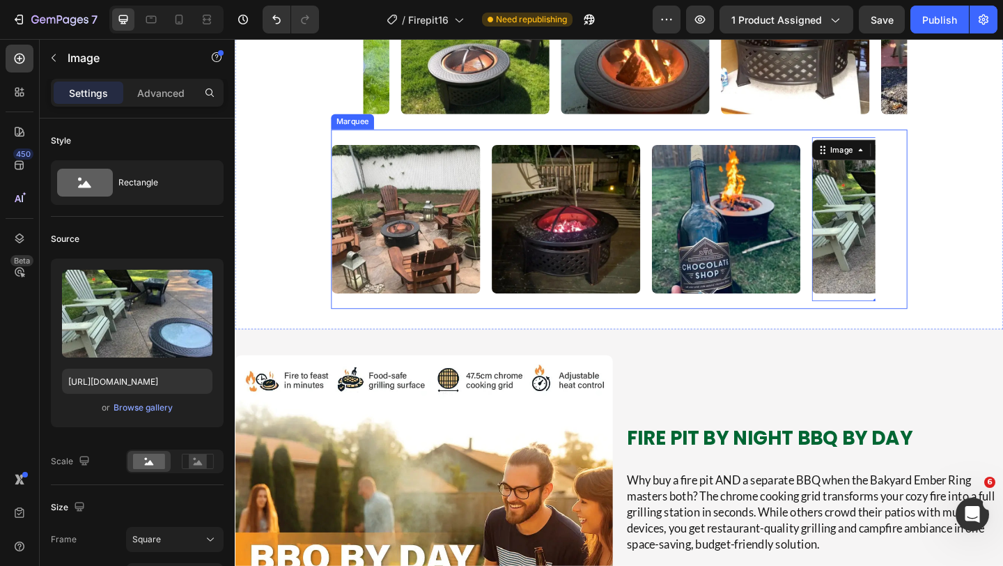
click at [686, 332] on div "Image Image Image Image 0 Image Image Image Image Image Image 0 Image Image Mar…" at bounding box center [652, 234] width 627 height 195
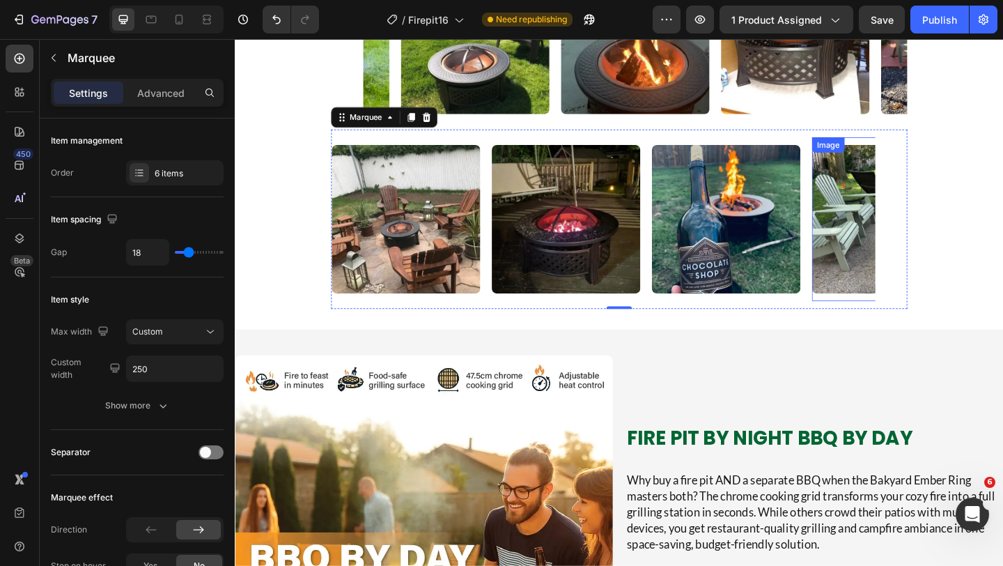
click at [897, 316] on img at bounding box center [944, 235] width 162 height 162
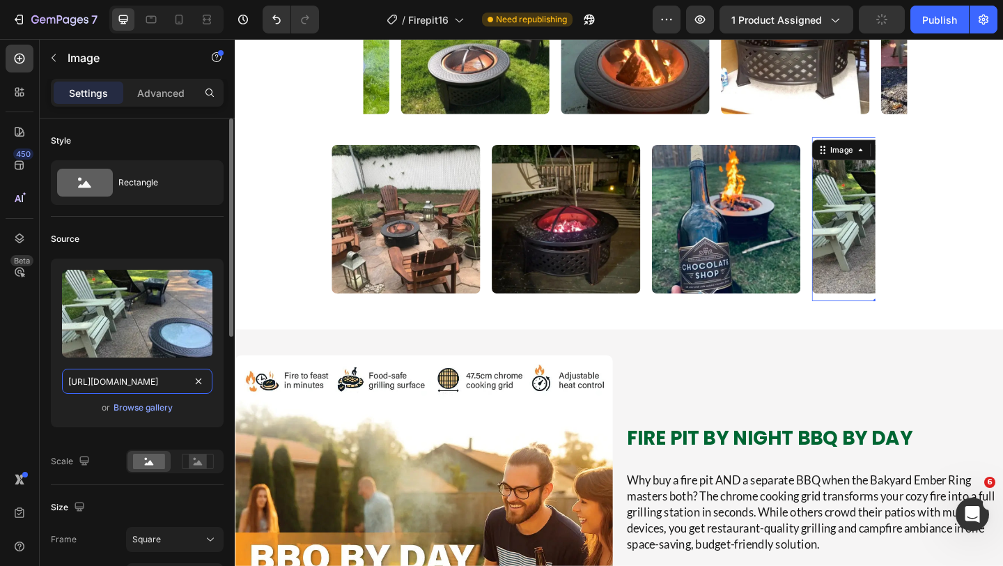
click at [176, 378] on input "[URL][DOMAIN_NAME]" at bounding box center [137, 381] width 150 height 25
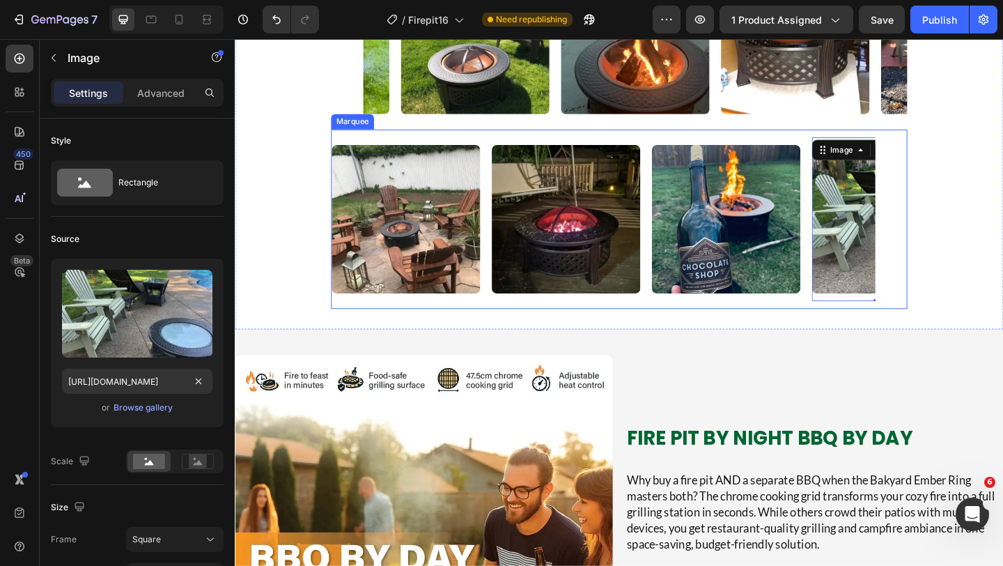
click at [512, 324] on div "Image" at bounding box center [427, 235] width 174 height 178
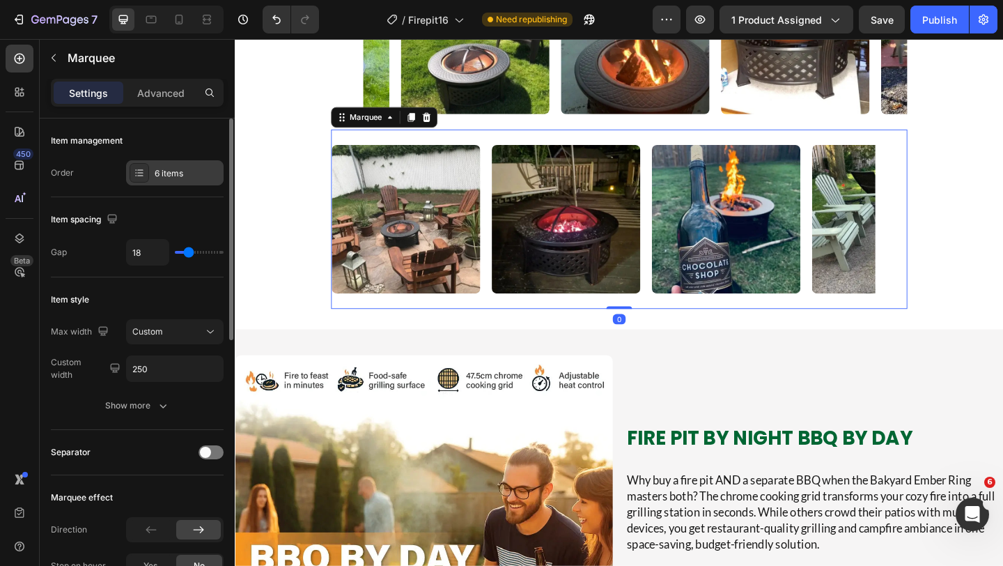
click at [189, 173] on div "6 items" at bounding box center [187, 173] width 65 height 13
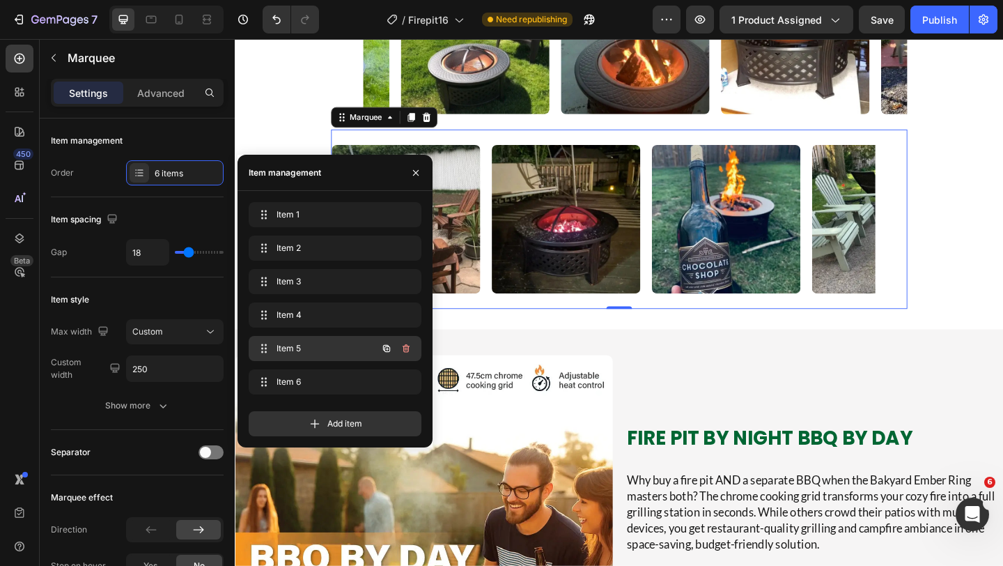
click at [275, 341] on div "Item 5 Item 5" at bounding box center [315, 349] width 123 height 20
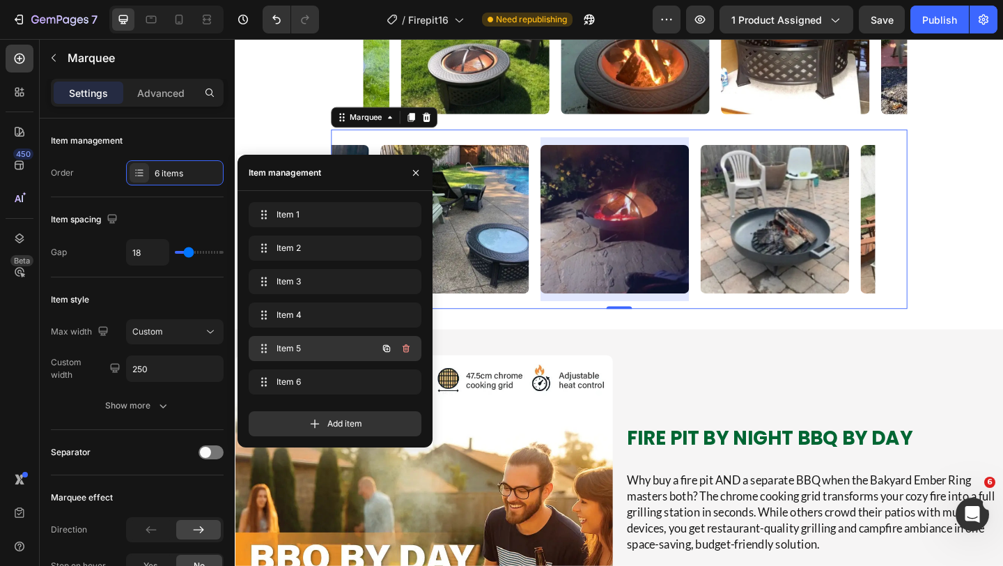
scroll to position [0, 482]
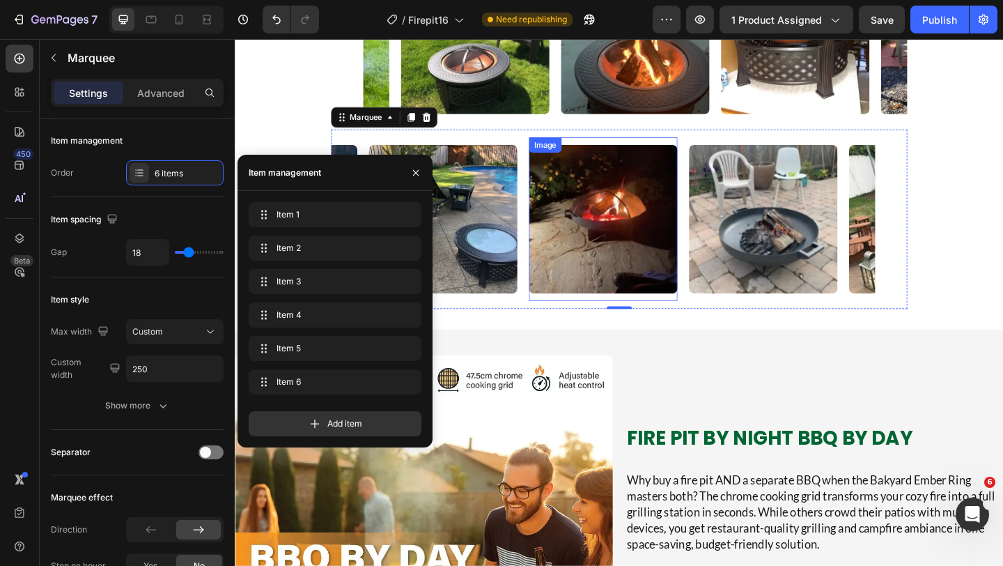
click at [576, 316] on img at bounding box center [636, 235] width 162 height 162
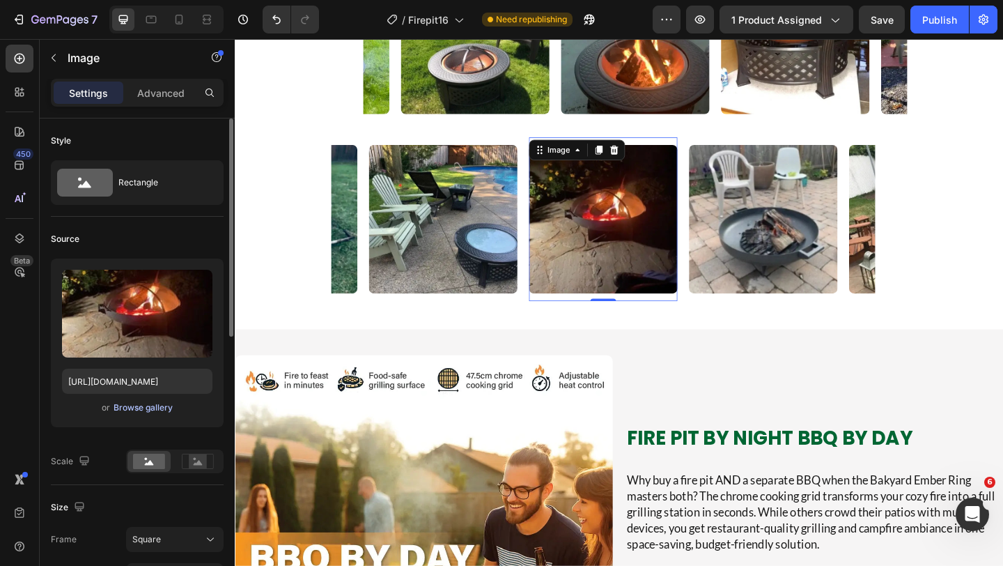
click at [137, 408] on div "Browse gallery" at bounding box center [143, 407] width 59 height 13
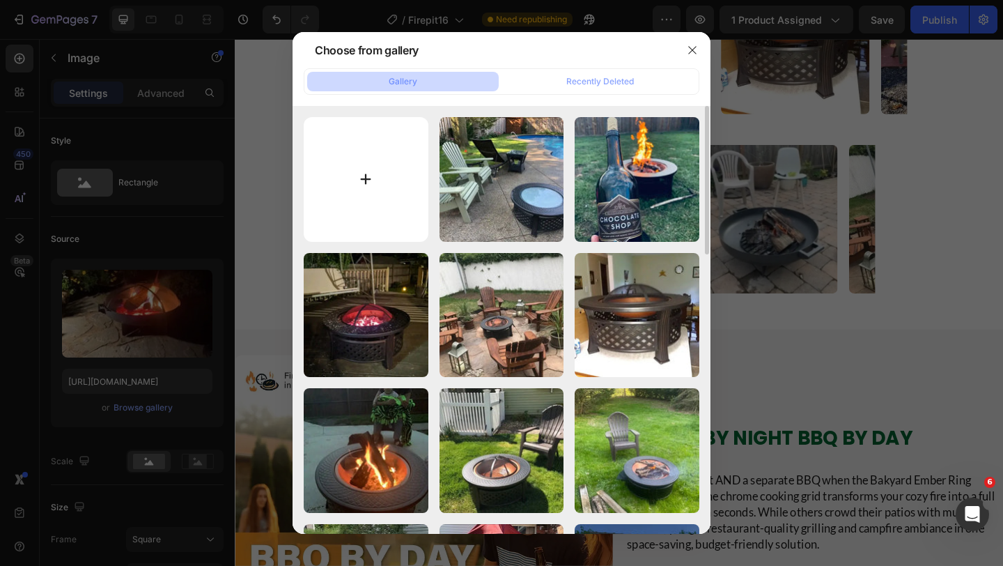
click at [342, 157] on input "file" at bounding box center [366, 179] width 125 height 125
type input "C:\fakepath\default_name (20).webp"
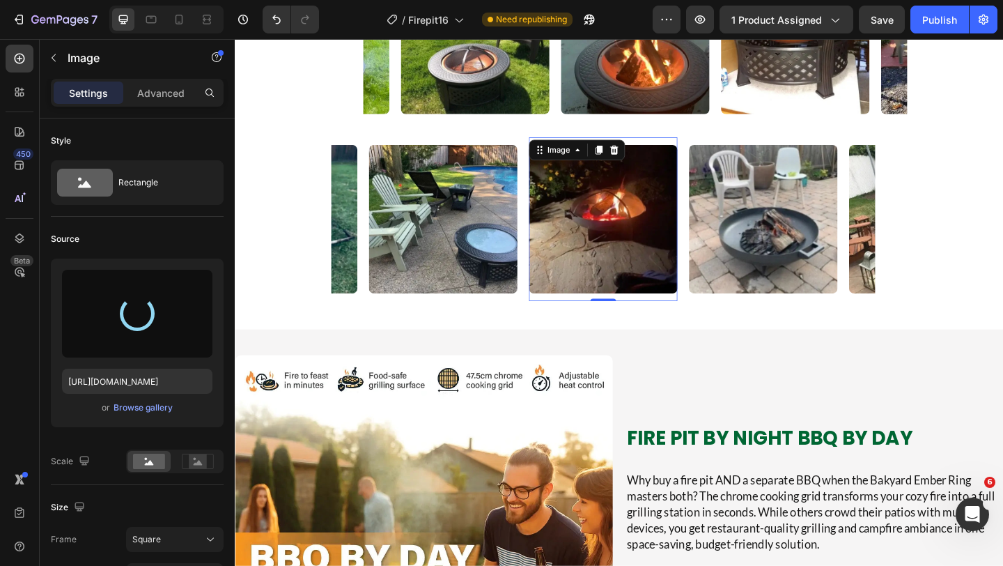
type input "[URL][DOMAIN_NAME]"
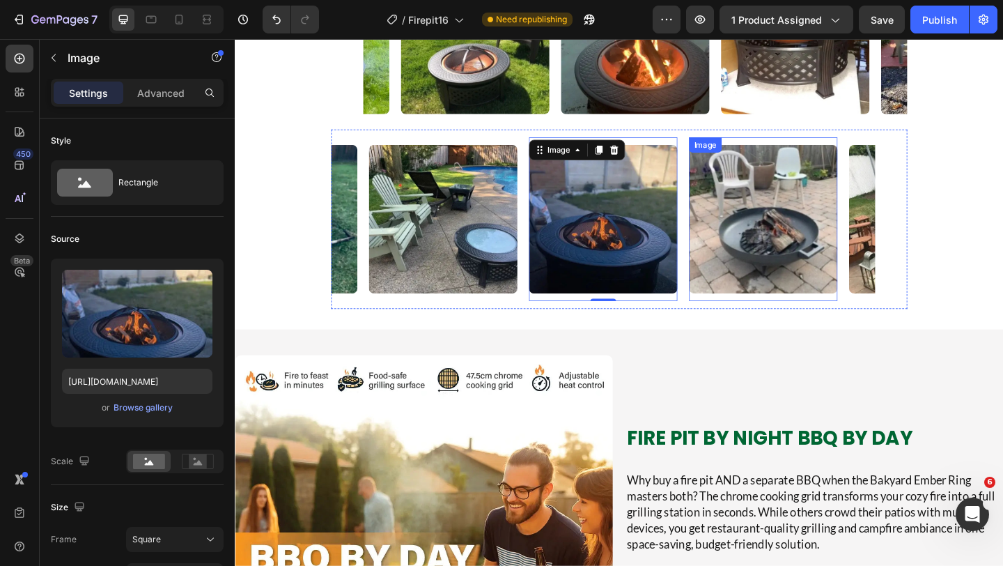
click at [785, 316] on img at bounding box center [810, 235] width 162 height 162
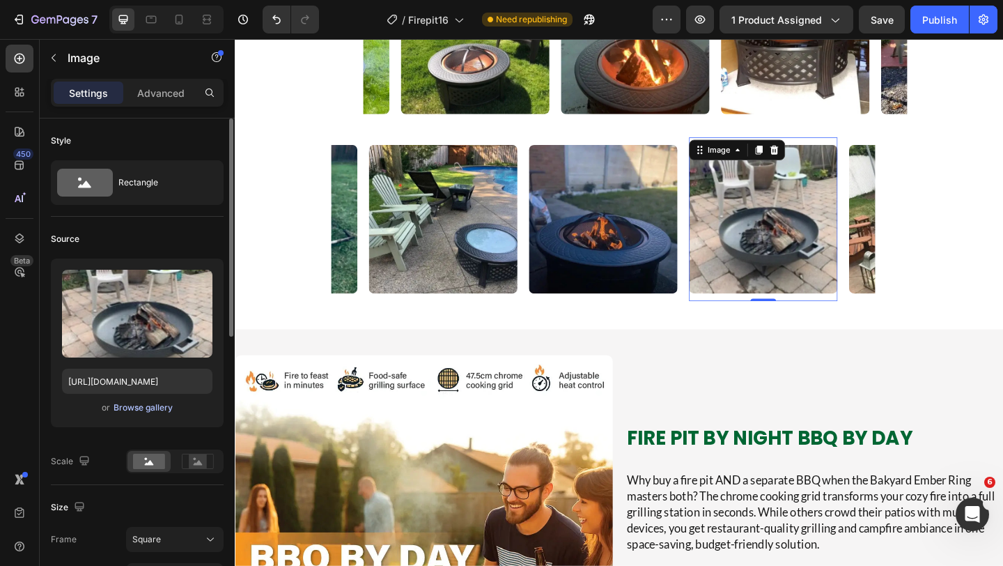
click at [156, 412] on div "Browse gallery" at bounding box center [143, 407] width 59 height 13
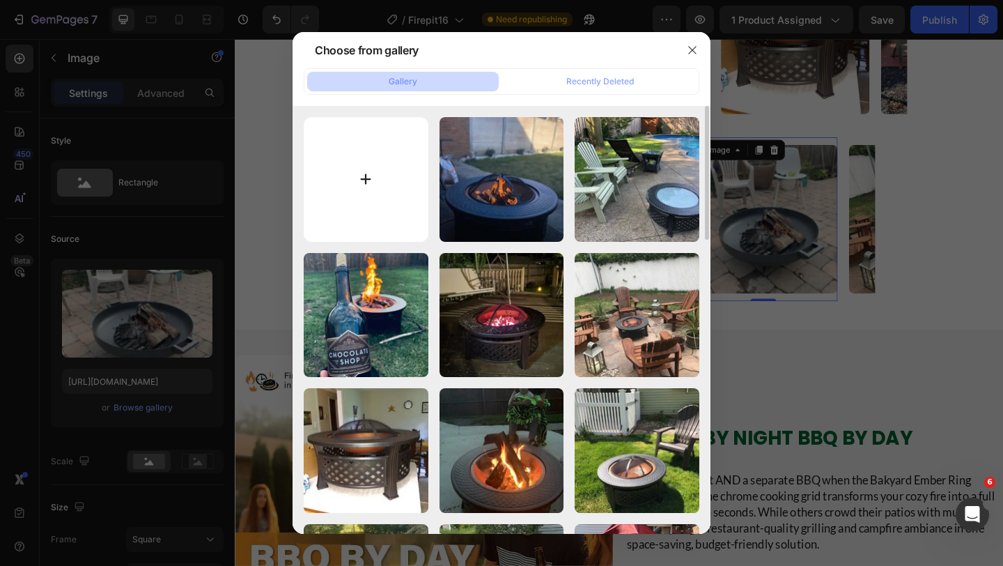
click at [407, 153] on input "file" at bounding box center [366, 179] width 125 height 125
type input "C:\fakepath\default_name (23).webp"
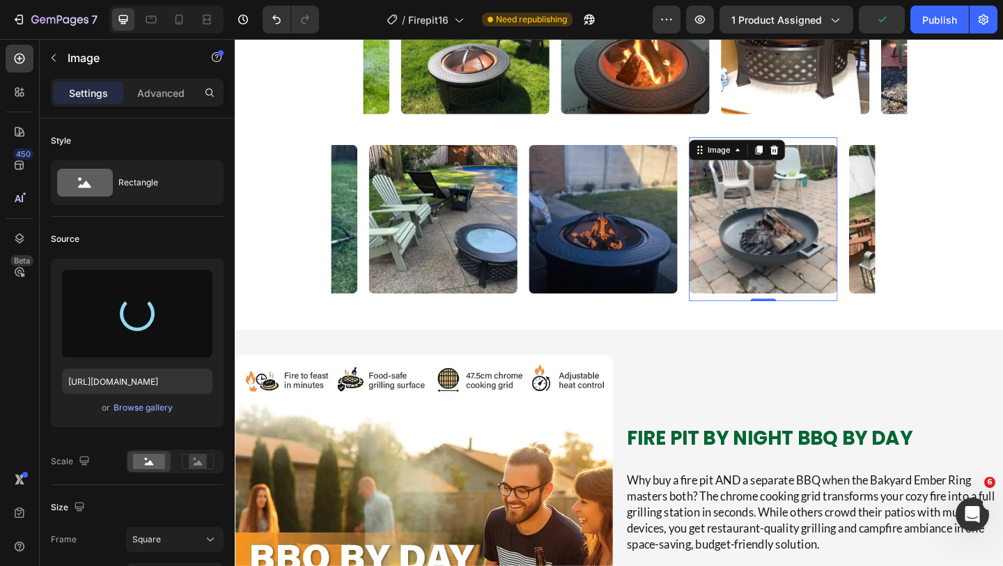
type input "[URL][DOMAIN_NAME]"
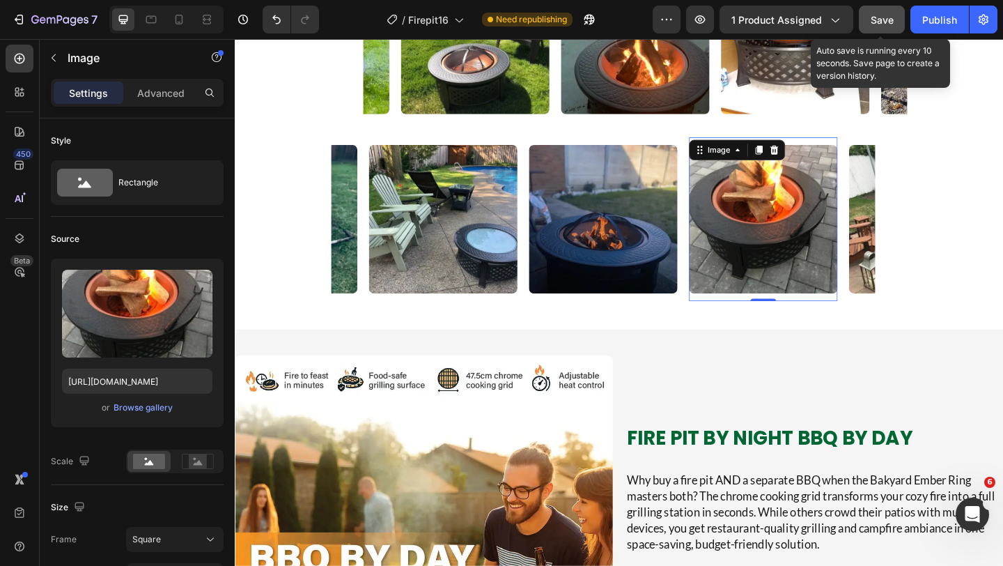
click at [893, 17] on span "Save" at bounding box center [882, 20] width 23 height 12
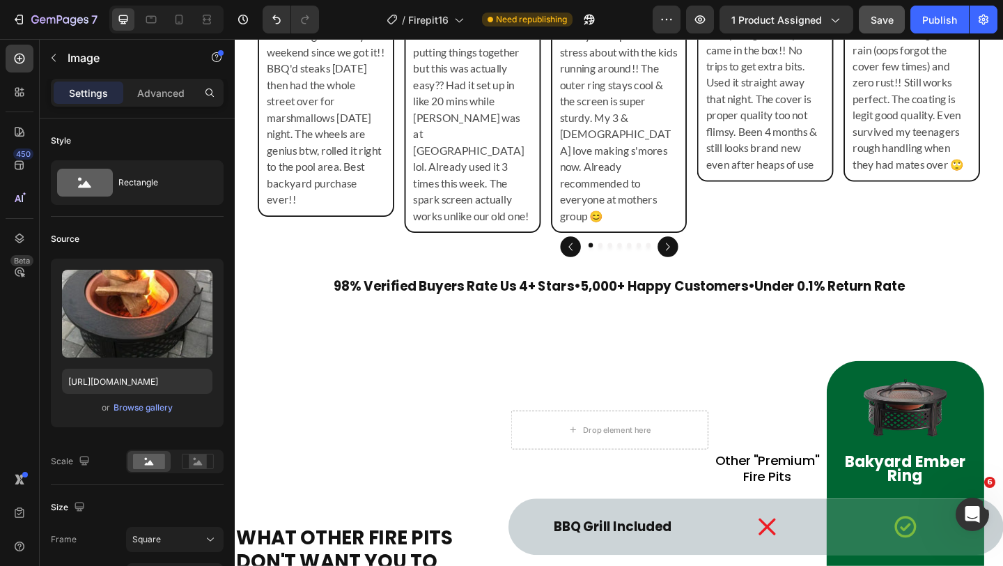
scroll to position [4972, 0]
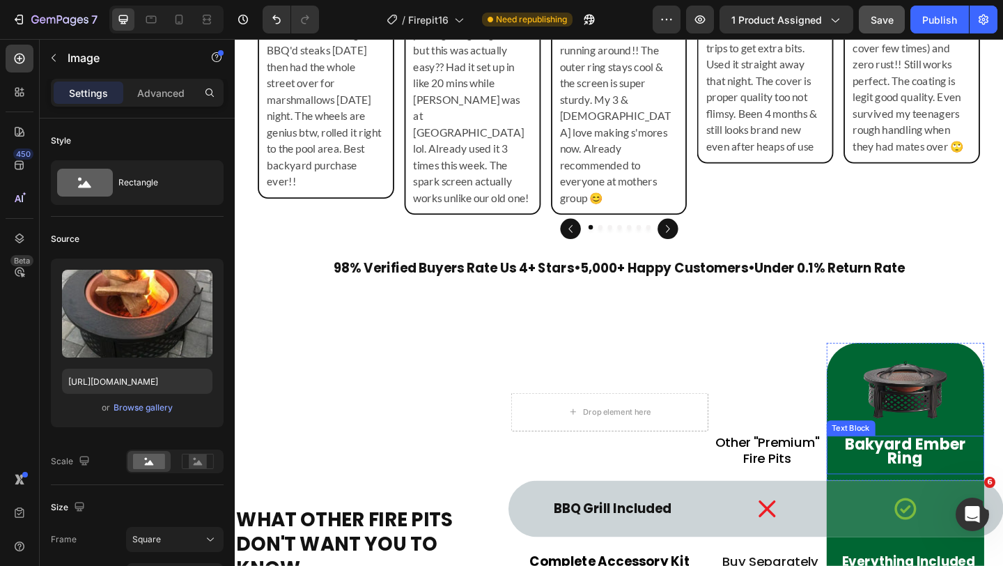
click at [927, 472] on p "Bakyard Ember Ring" at bounding box center [964, 487] width 169 height 31
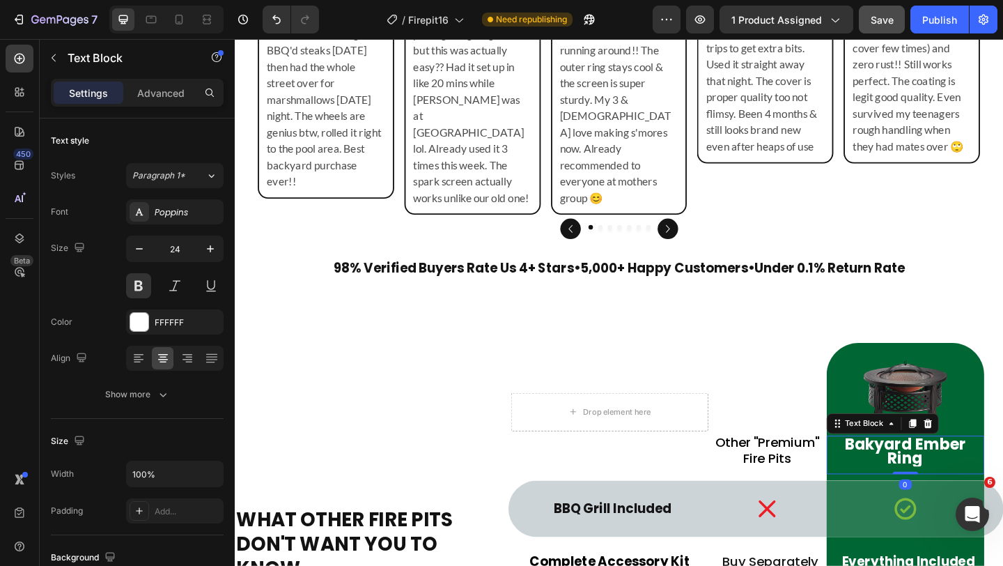
click at [927, 472] on p "Bakyard Ember Ring" at bounding box center [964, 487] width 169 height 31
click at [977, 472] on p "Bakyard Ember Ring" at bounding box center [964, 487] width 169 height 31
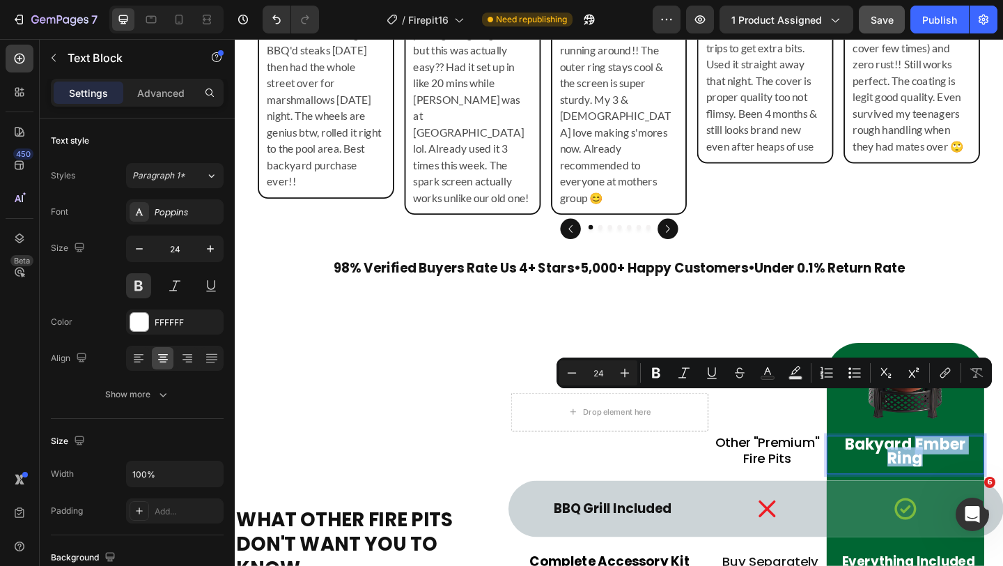
drag, startPoint x: 977, startPoint y: 439, endPoint x: 994, endPoint y: 457, distance: 24.2
click at [994, 472] on p "Bakyard Ember Ring" at bounding box center [964, 487] width 169 height 31
copy p "Ember Ring"
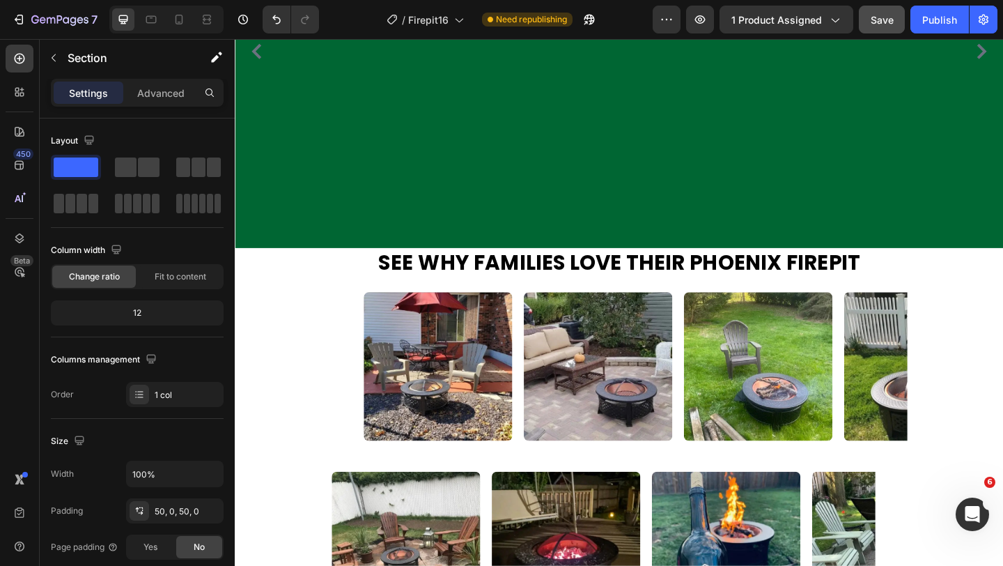
scroll to position [1222, 0]
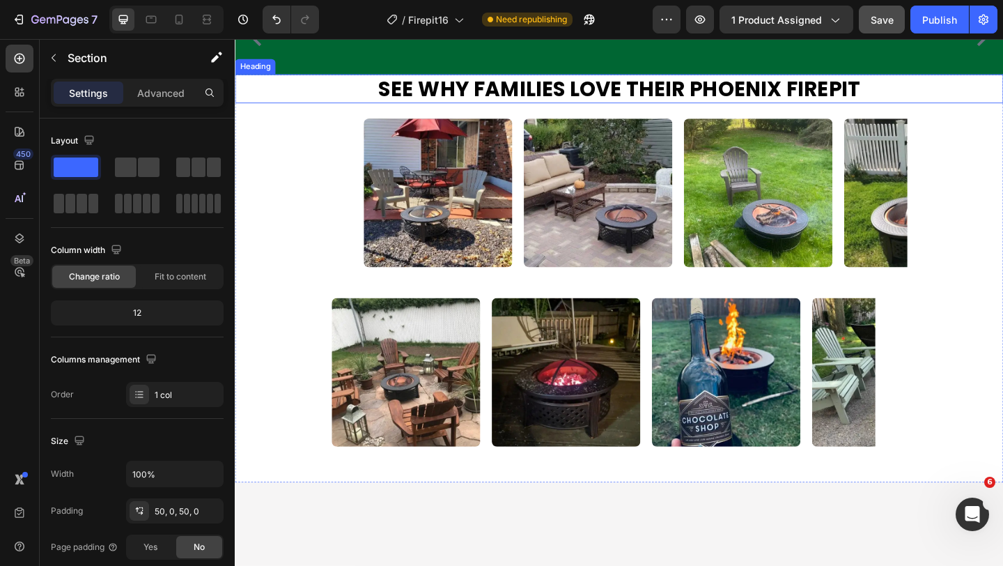
click at [745, 109] on h2 "See Why Families Love Their Phoenix Firepit" at bounding box center [653, 93] width 836 height 32
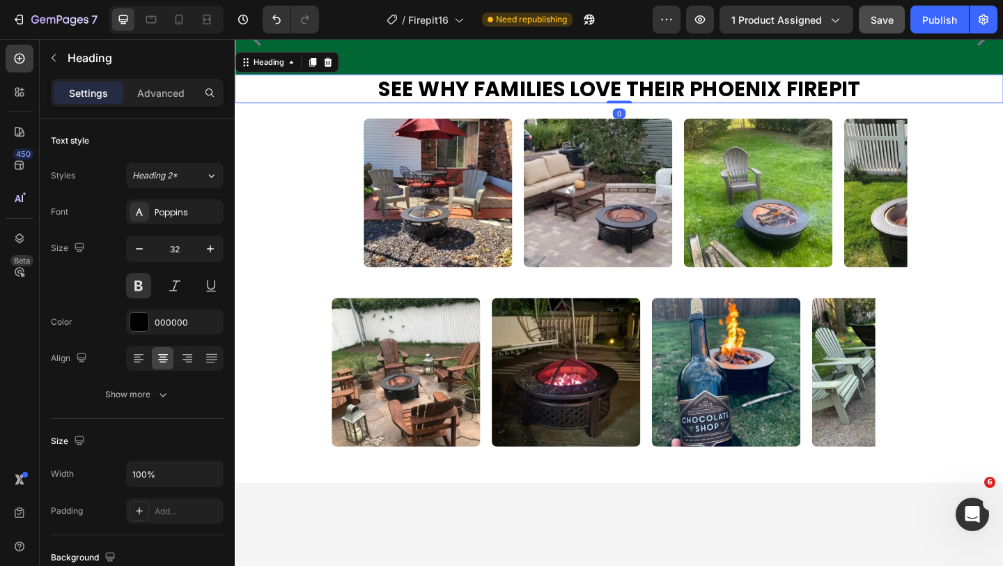
click at [745, 109] on h2 "See Why Families Love Their Phoenix Firepit" at bounding box center [653, 93] width 836 height 32
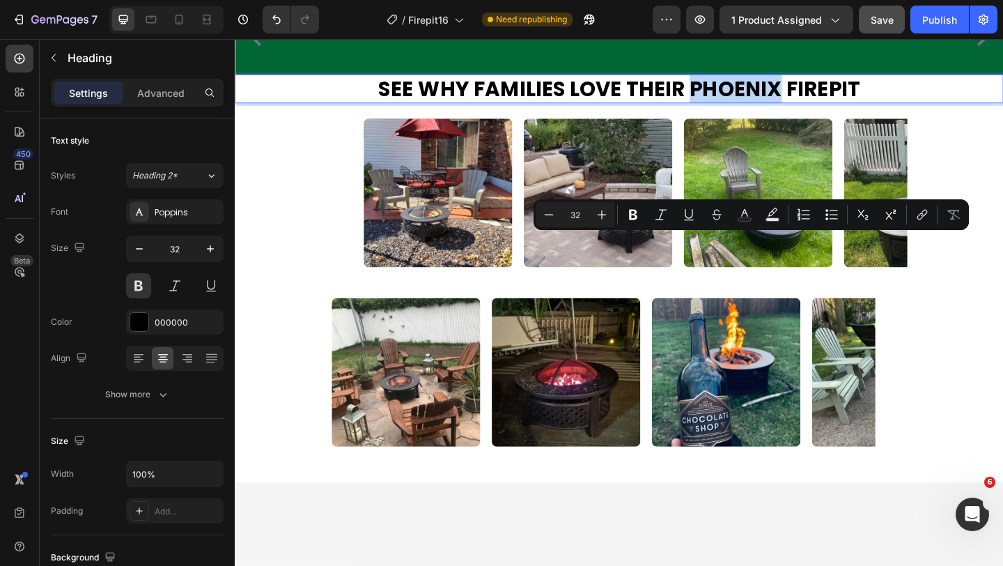
drag, startPoint x: 727, startPoint y: 272, endPoint x: 821, endPoint y: 272, distance: 94.8
click at [821, 108] on p "See Why Families Love Their Phoenix Firepit" at bounding box center [652, 93] width 833 height 29
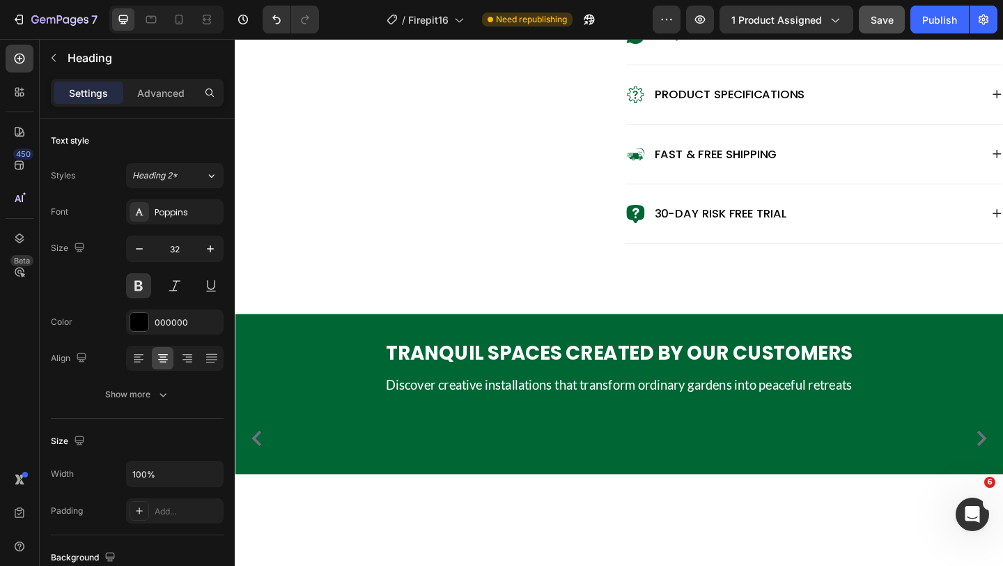
scroll to position [810, 0]
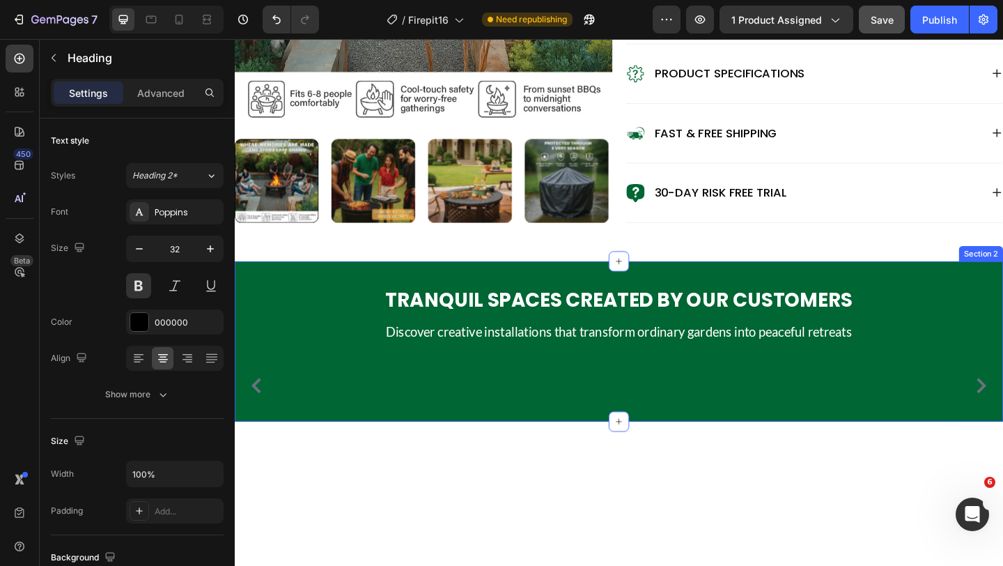
click at [917, 334] on div "Tranquil Spaces Created by Our Customers Heading Discover creative installation…" at bounding box center [653, 368] width 836 height 174
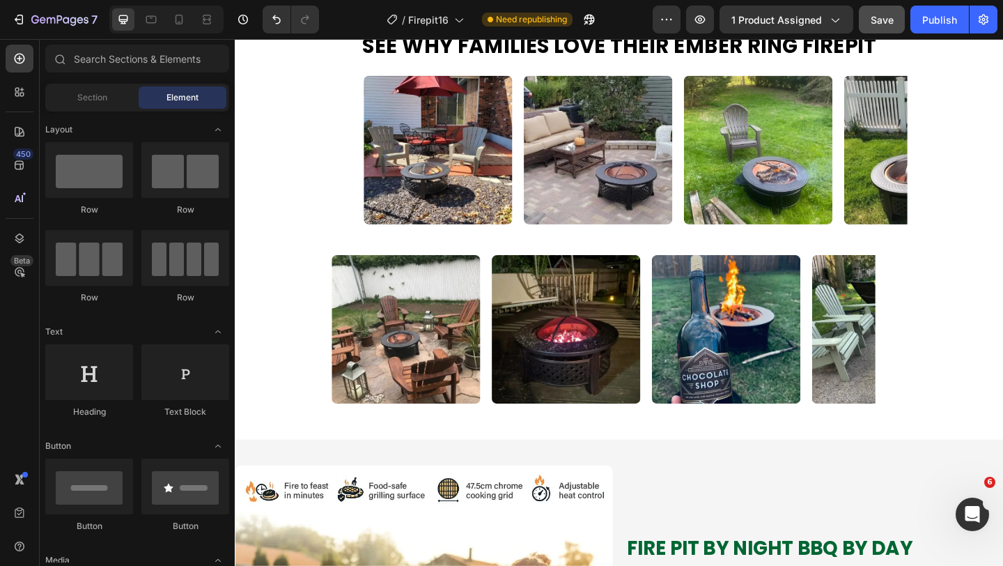
scroll to position [1029, 0]
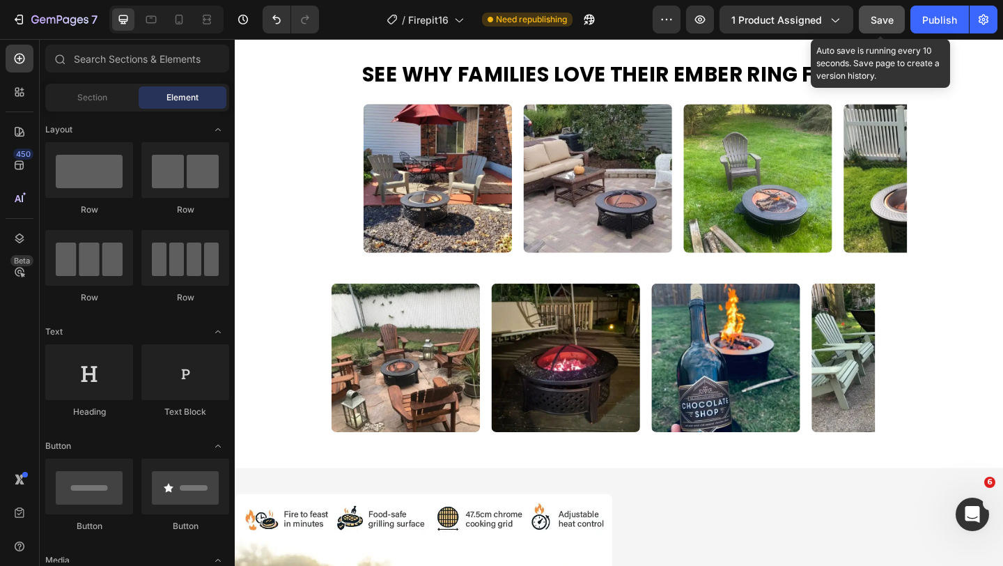
click at [886, 13] on div "Save" at bounding box center [882, 20] width 23 height 15
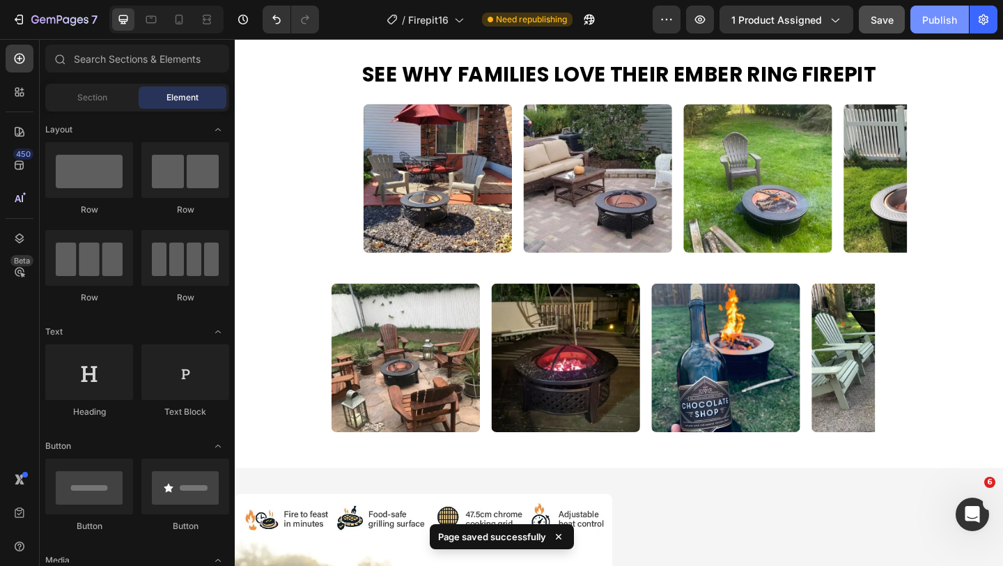
click at [941, 20] on div "Publish" at bounding box center [939, 20] width 35 height 15
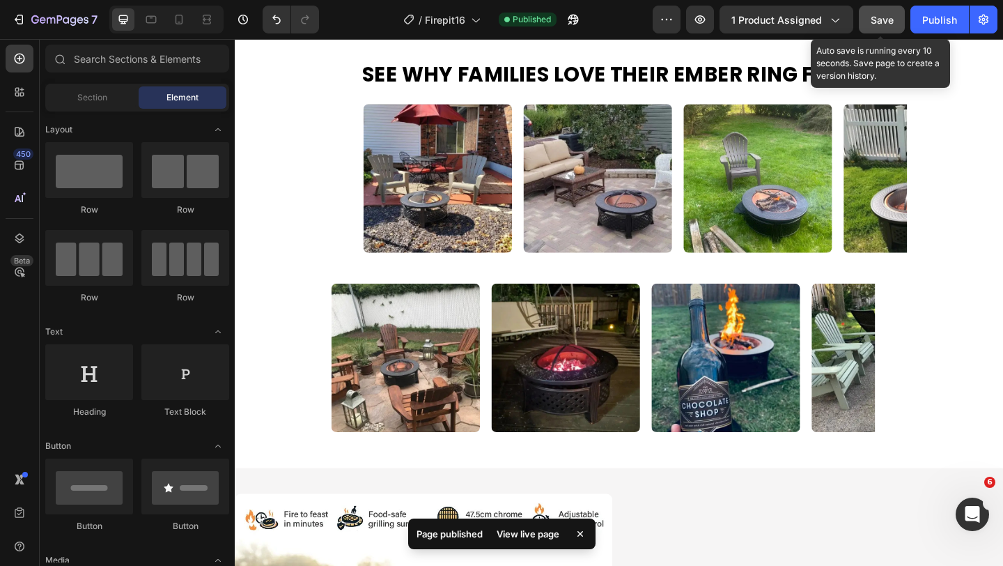
click at [884, 22] on span "Save" at bounding box center [882, 20] width 23 height 12
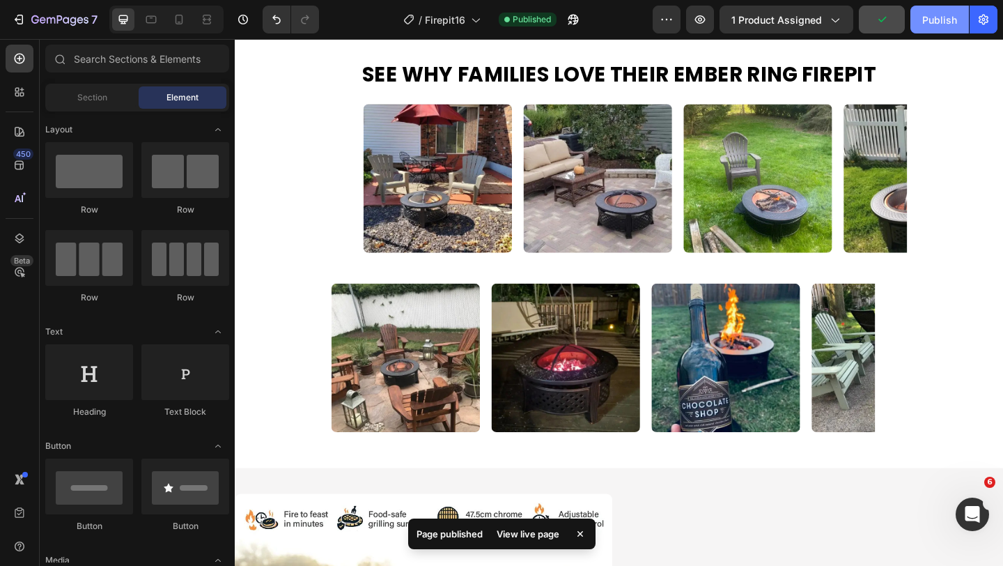
click at [930, 28] on button "Publish" at bounding box center [940, 20] width 59 height 28
